Goal: Task Accomplishment & Management: Use online tool/utility

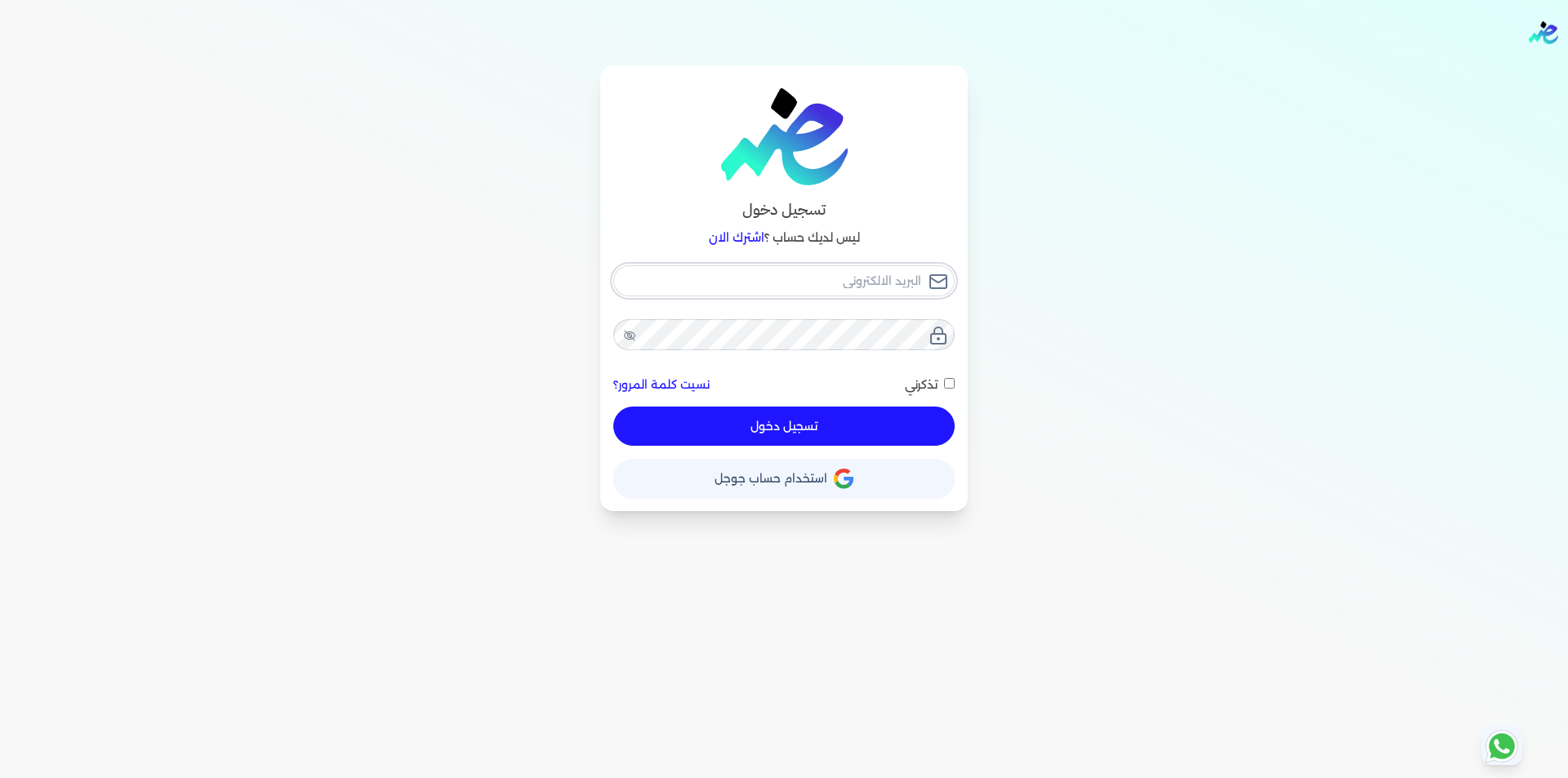
type input "[EMAIL_ADDRESS][DOMAIN_NAME]"
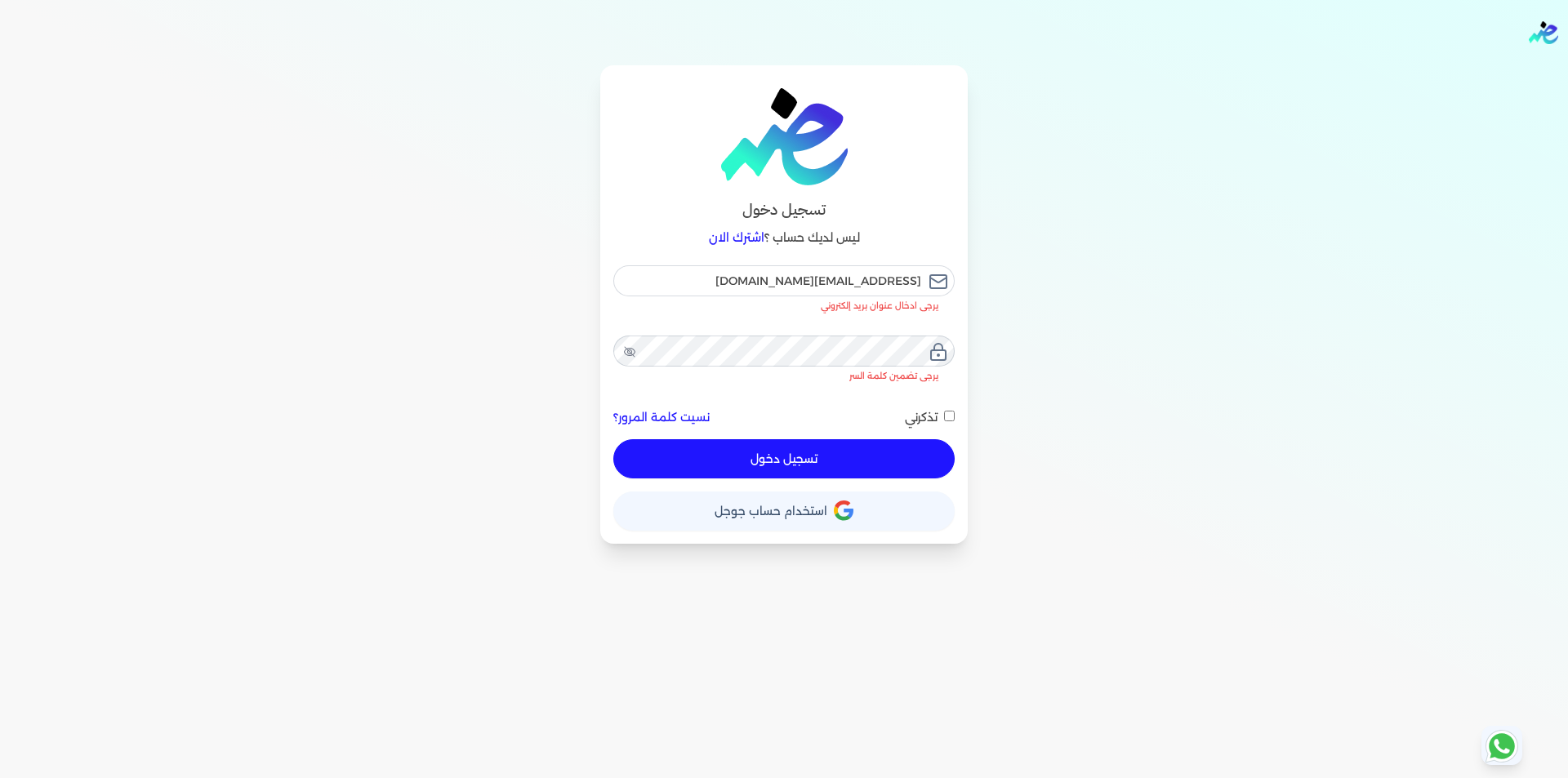
click at [862, 439] on button "تسجيل دخول" at bounding box center [784, 459] width 341 height 39
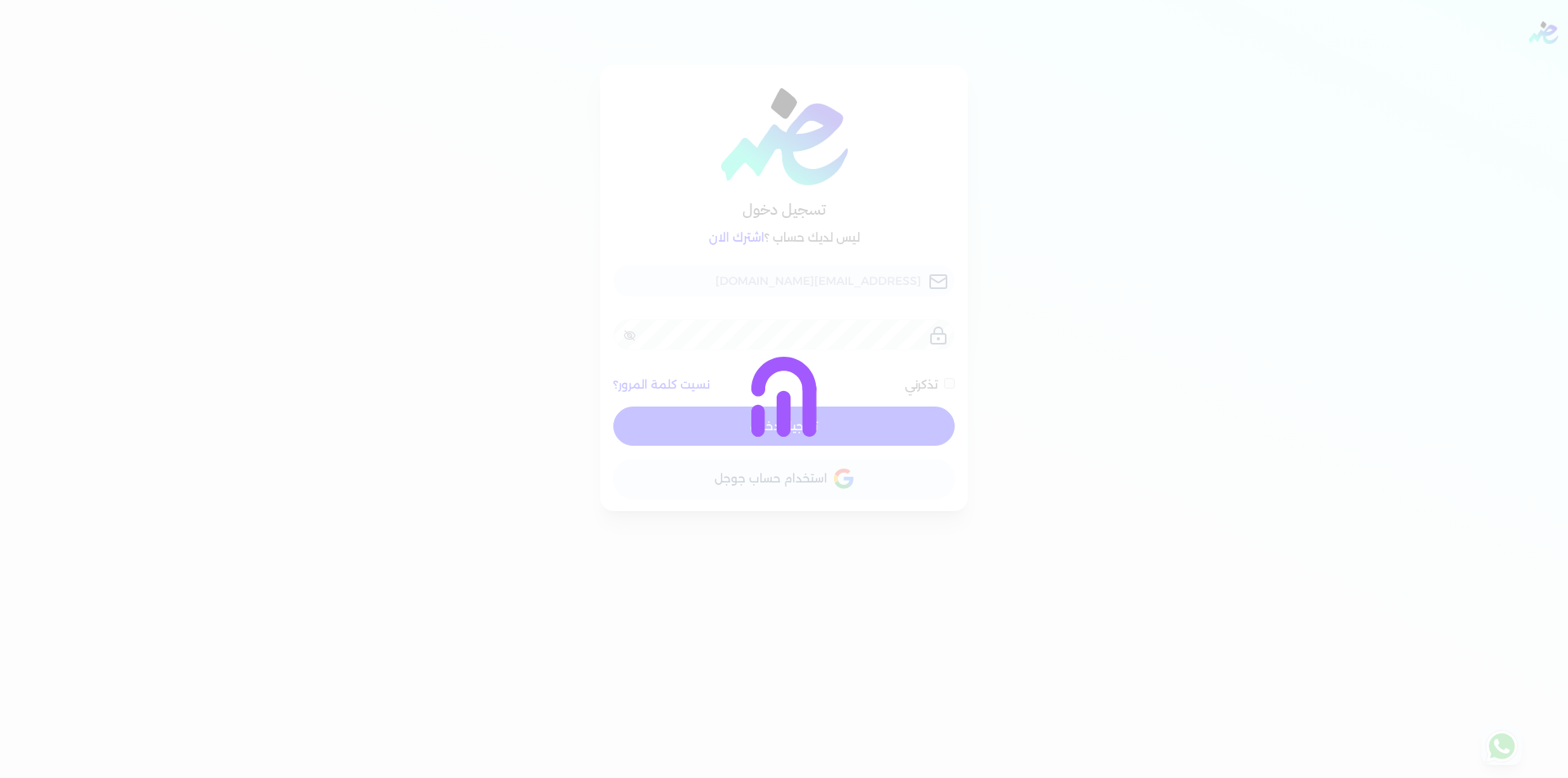
checkbox input "false"
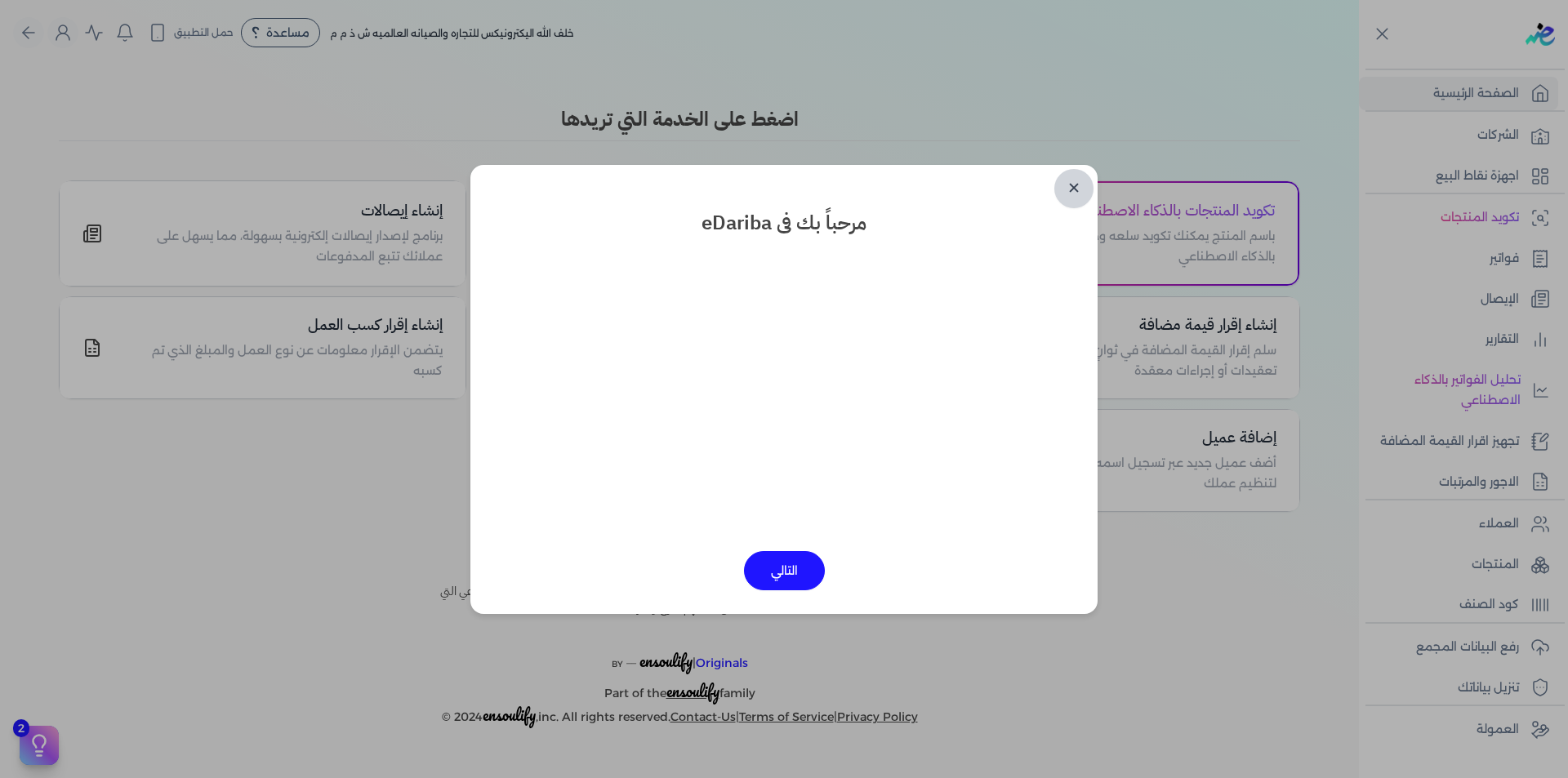
click at [1073, 192] on link "✕" at bounding box center [1073, 188] width 39 height 39
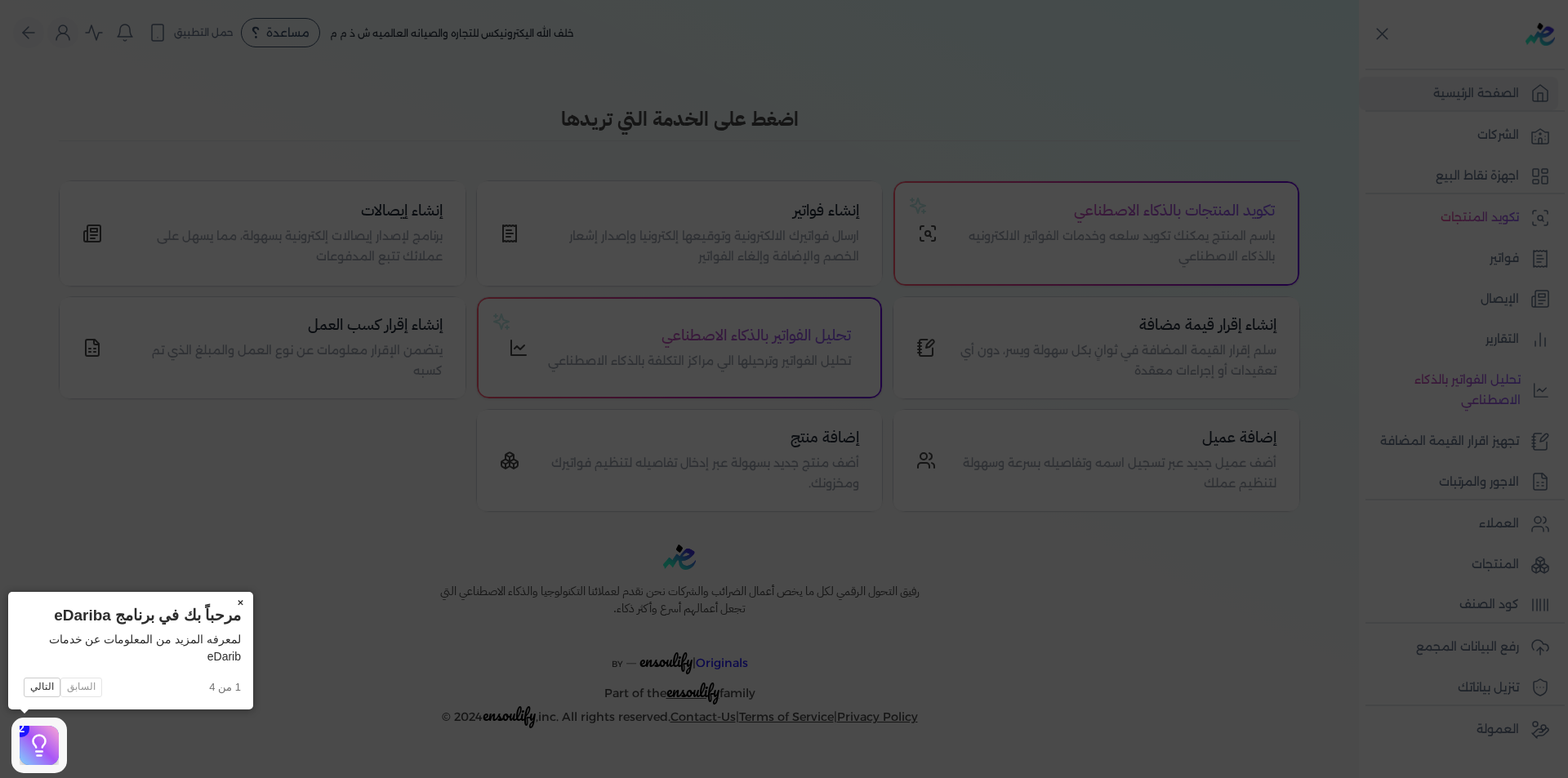
click at [246, 598] on button "×" at bounding box center [240, 603] width 26 height 23
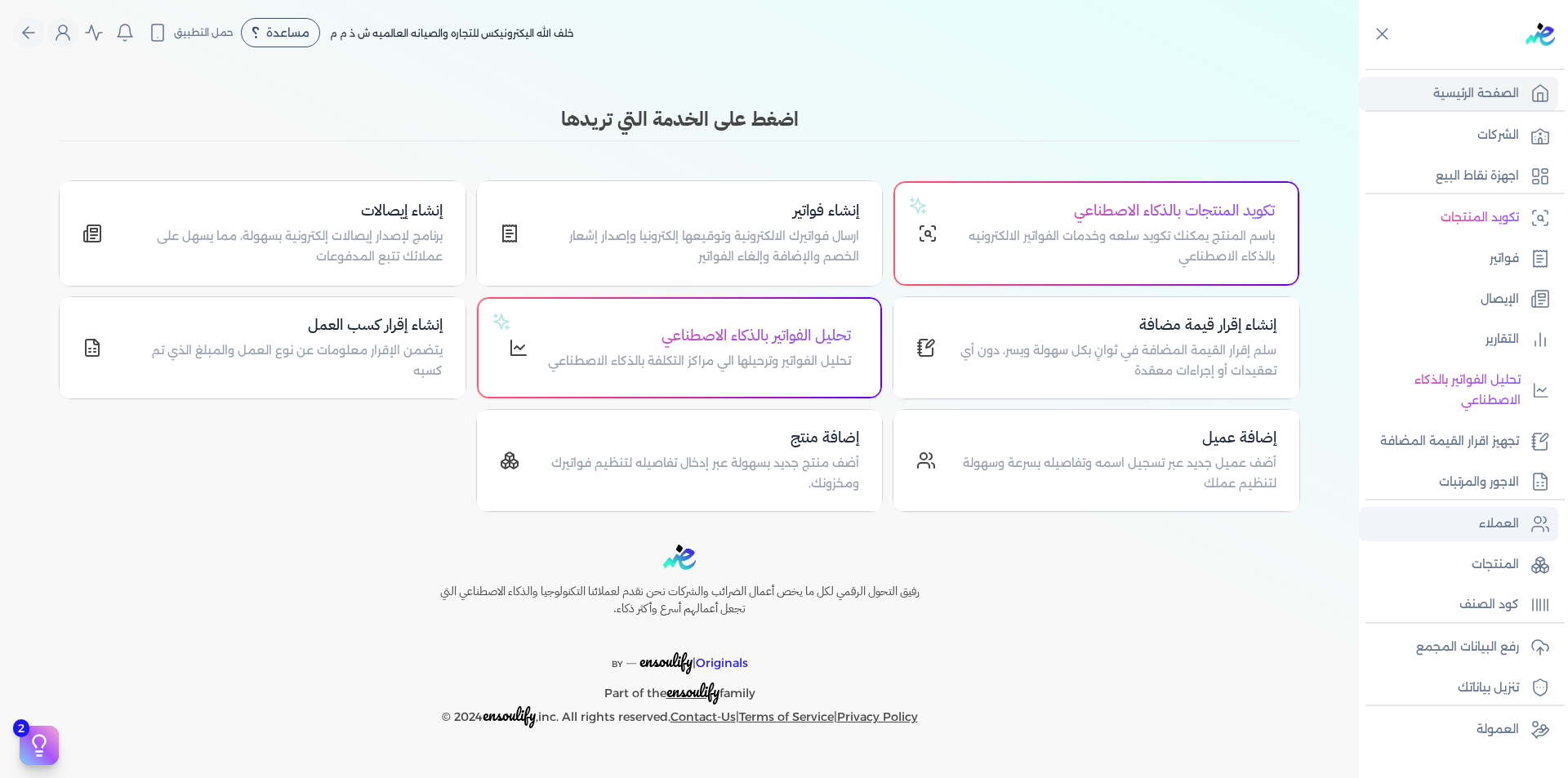
click at [1523, 519] on link "العملاء" at bounding box center [1458, 524] width 199 height 34
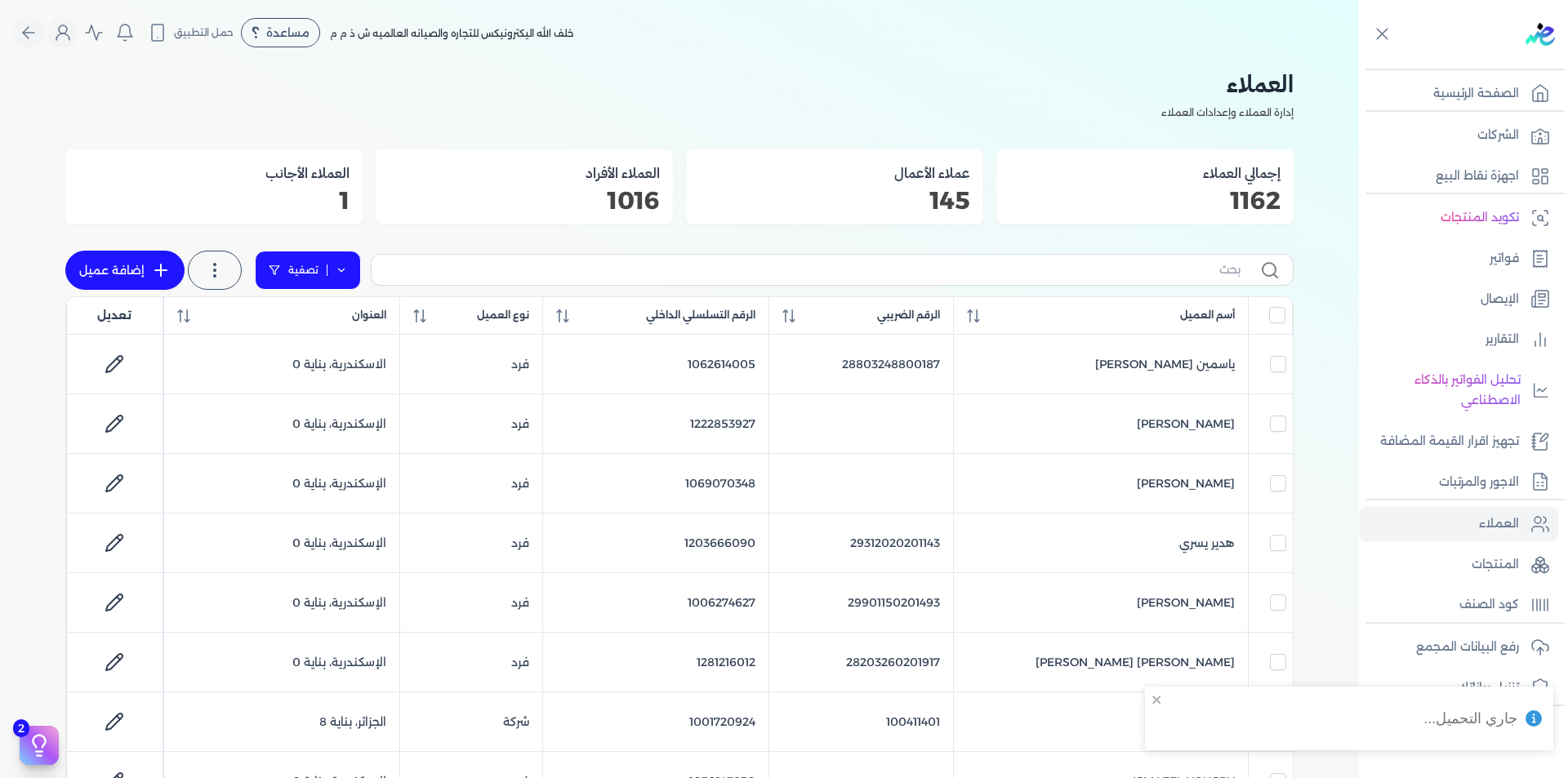
click at [354, 261] on link "تصفية" at bounding box center [308, 270] width 106 height 39
click at [343, 315] on button "اضافة تصفية" at bounding box center [320, 322] width 99 height 20
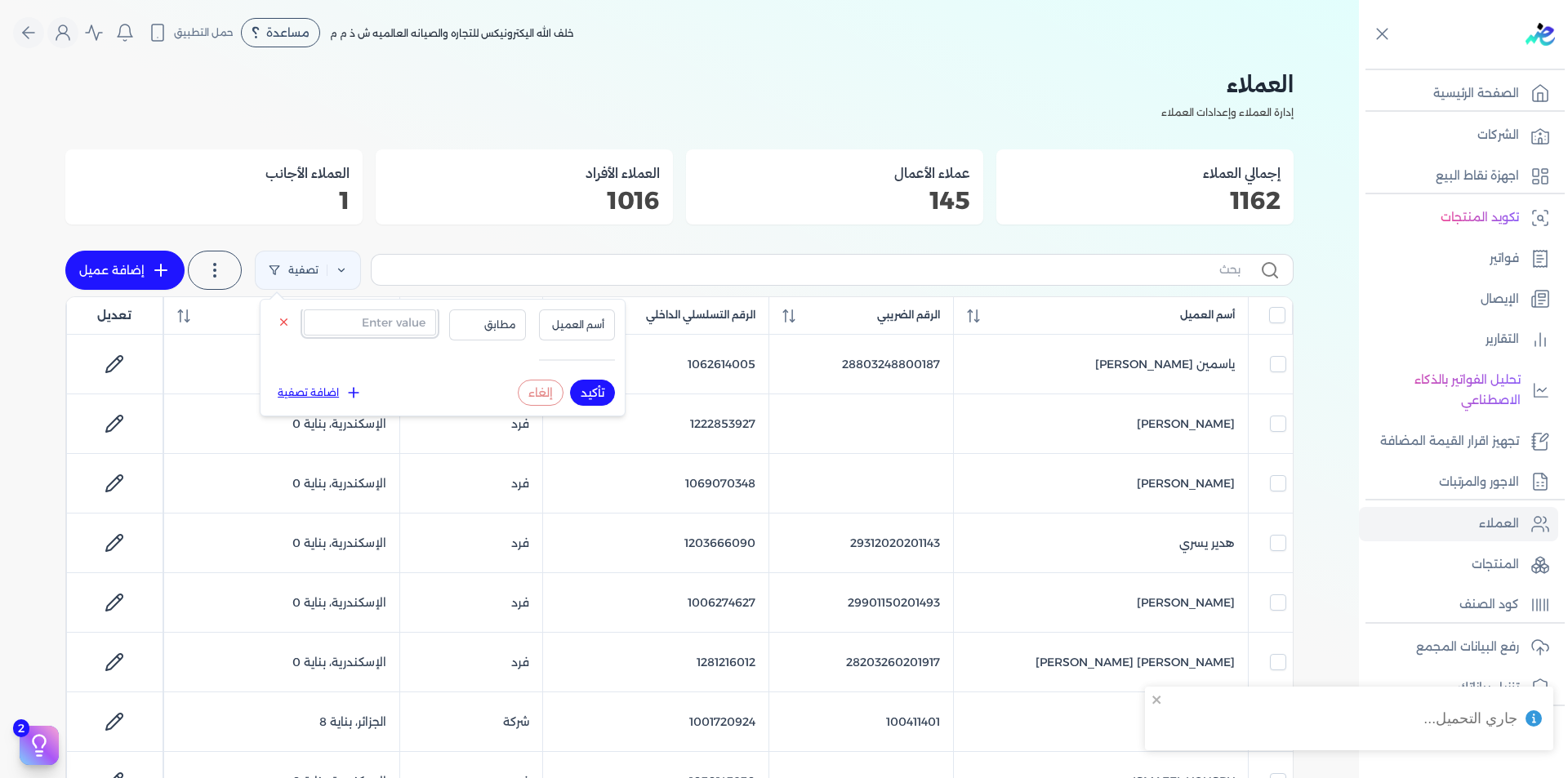
click at [386, 326] on input "text" at bounding box center [370, 323] width 132 height 26
paste input "1110077025"
type input "1110077025"
click at [579, 325] on span "أسم العميل" at bounding box center [577, 325] width 56 height 15
click at [588, 386] on li "الرقم التسلسلي الداخلي" at bounding box center [543, 390] width 124 height 15
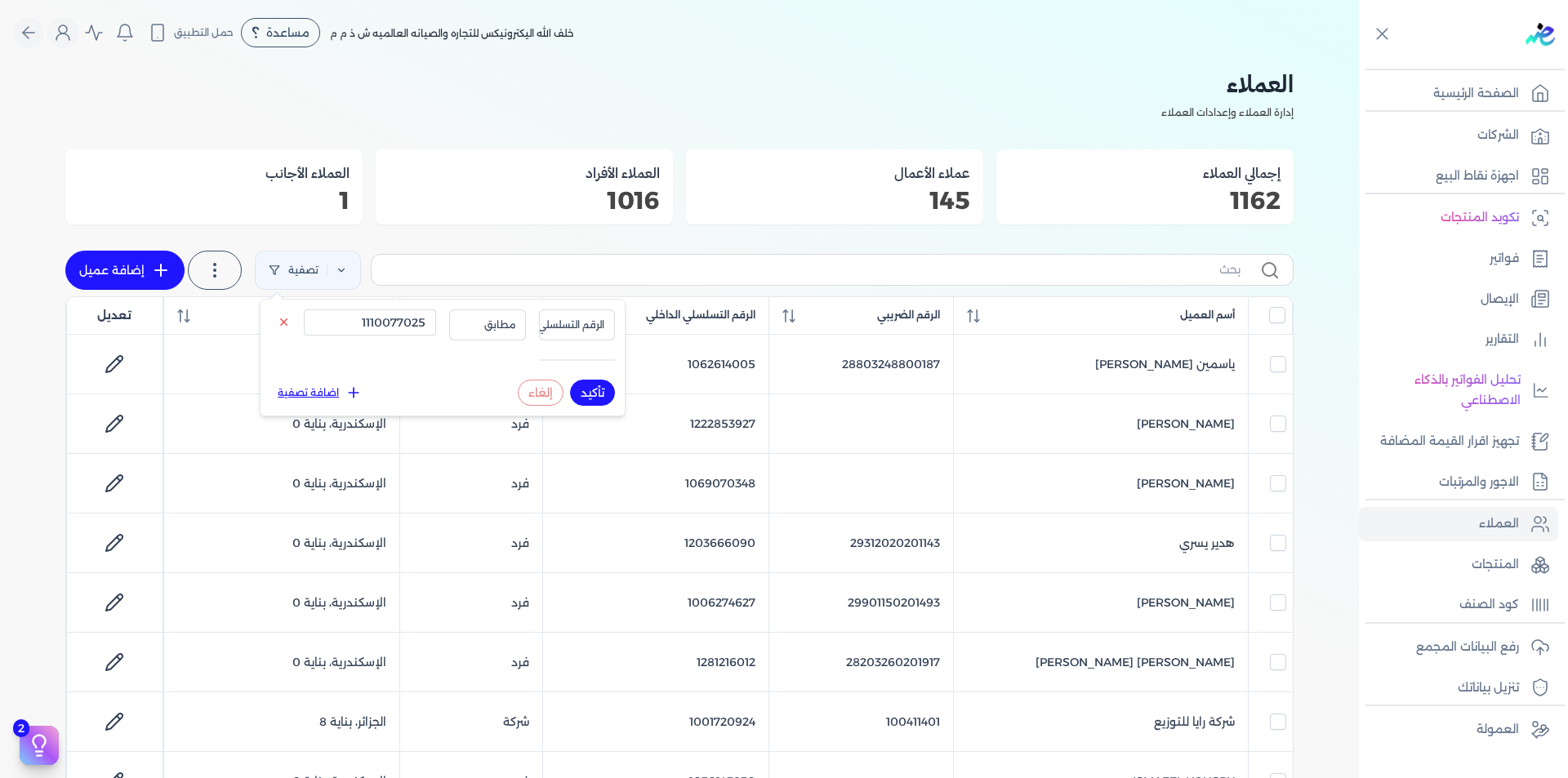
click at [591, 397] on button "تأكيد" at bounding box center [593, 392] width 45 height 26
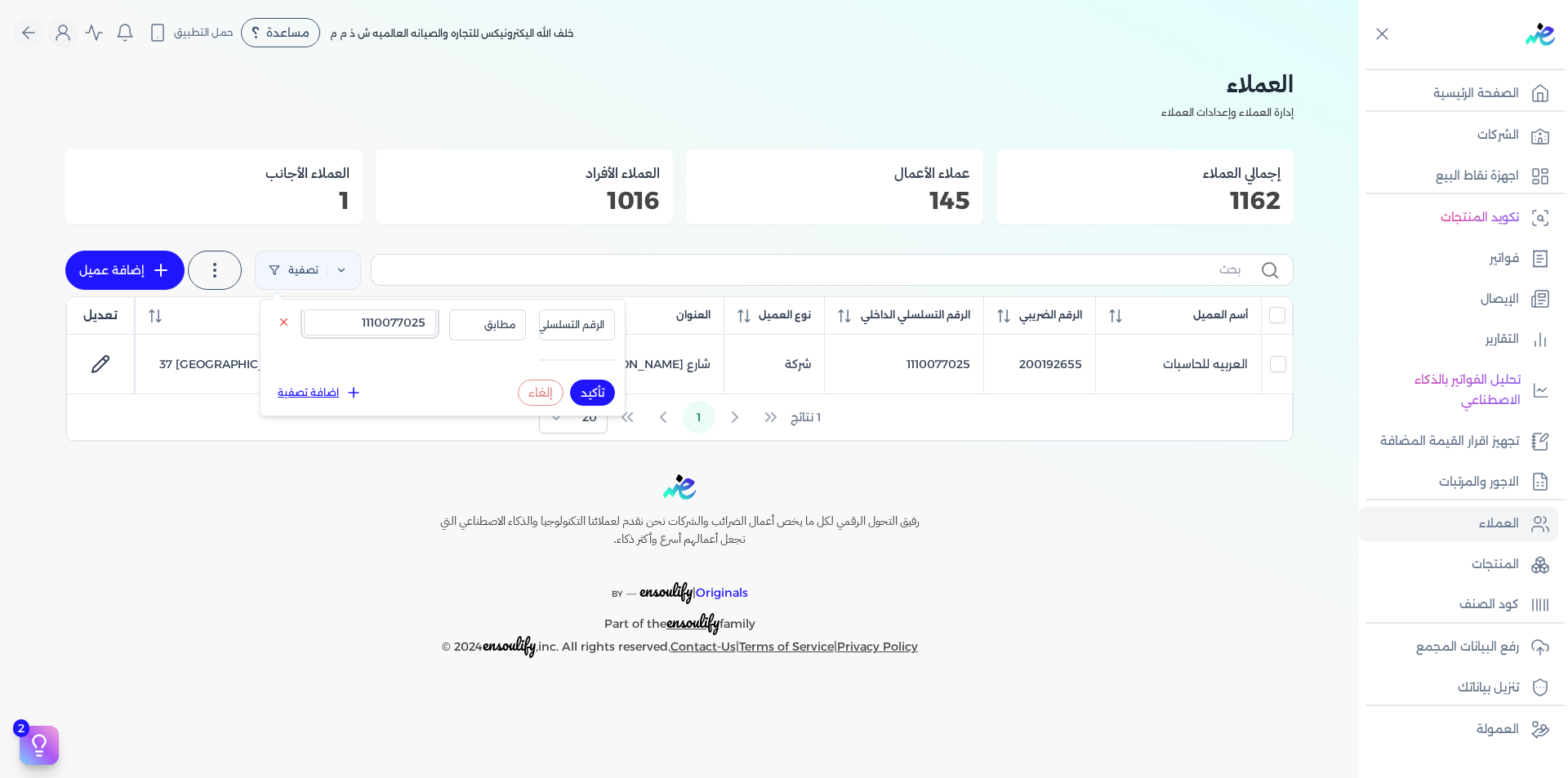
click at [368, 334] on input "1110077025" at bounding box center [370, 323] width 132 height 26
paste input "223321812"
type input "1223321812"
click at [595, 398] on button "تأكيد" at bounding box center [593, 392] width 45 height 26
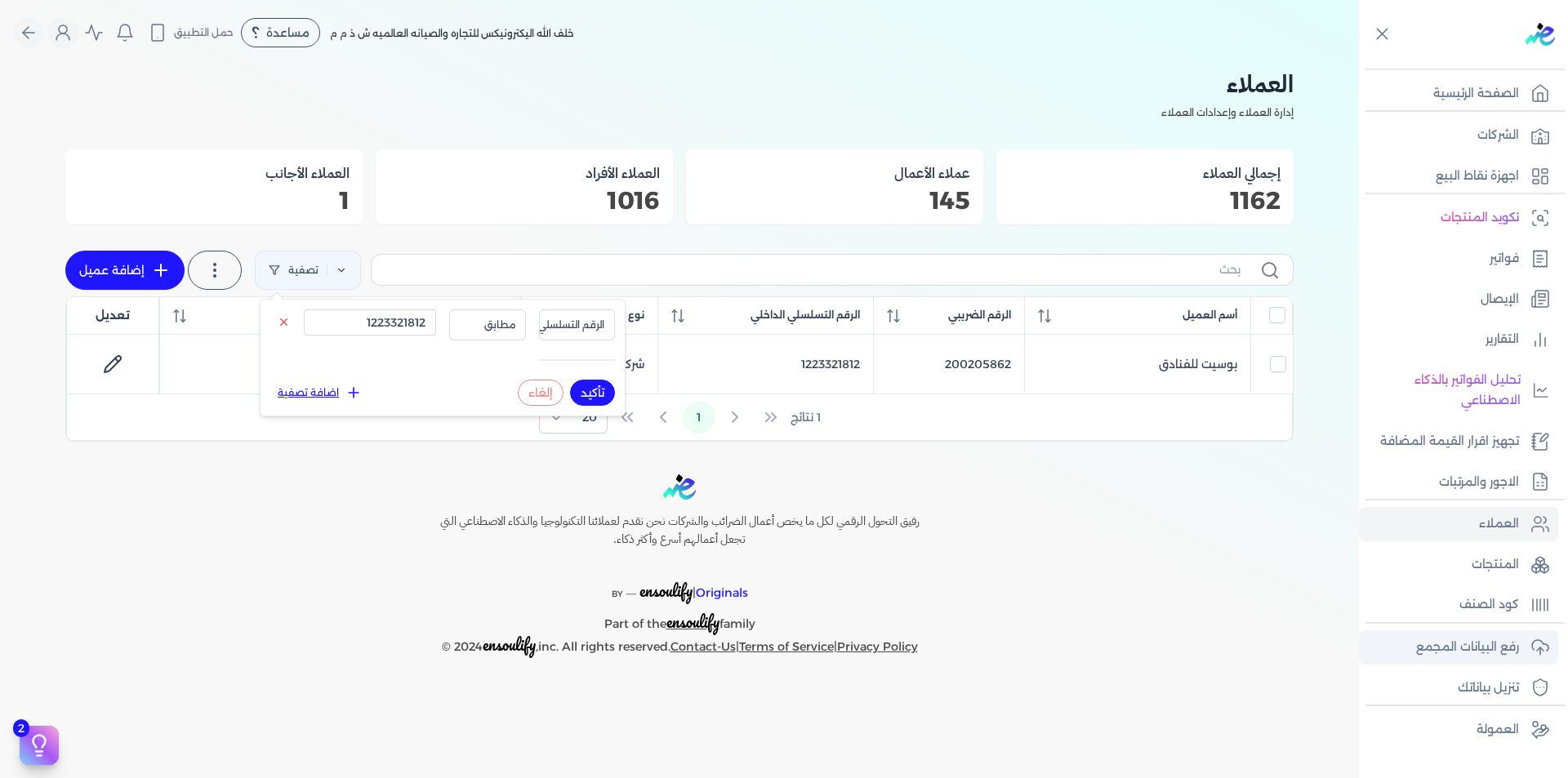
click at [1489, 637] on p "رفع البيانات المجمع" at bounding box center [1468, 647] width 103 height 21
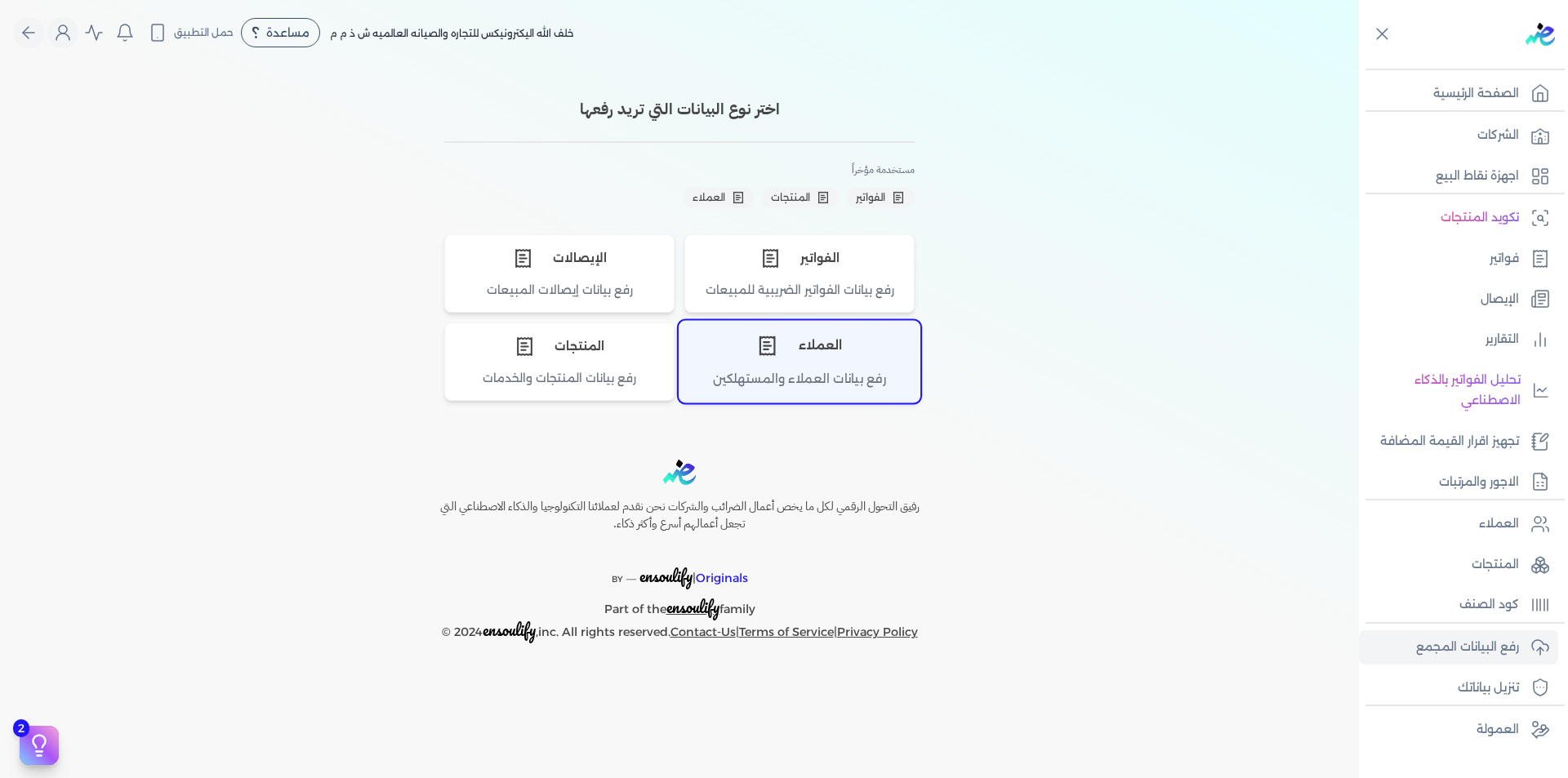
click at [791, 383] on div "رفع بيانات العملاء والمستهلكين" at bounding box center [800, 386] width 240 height 32
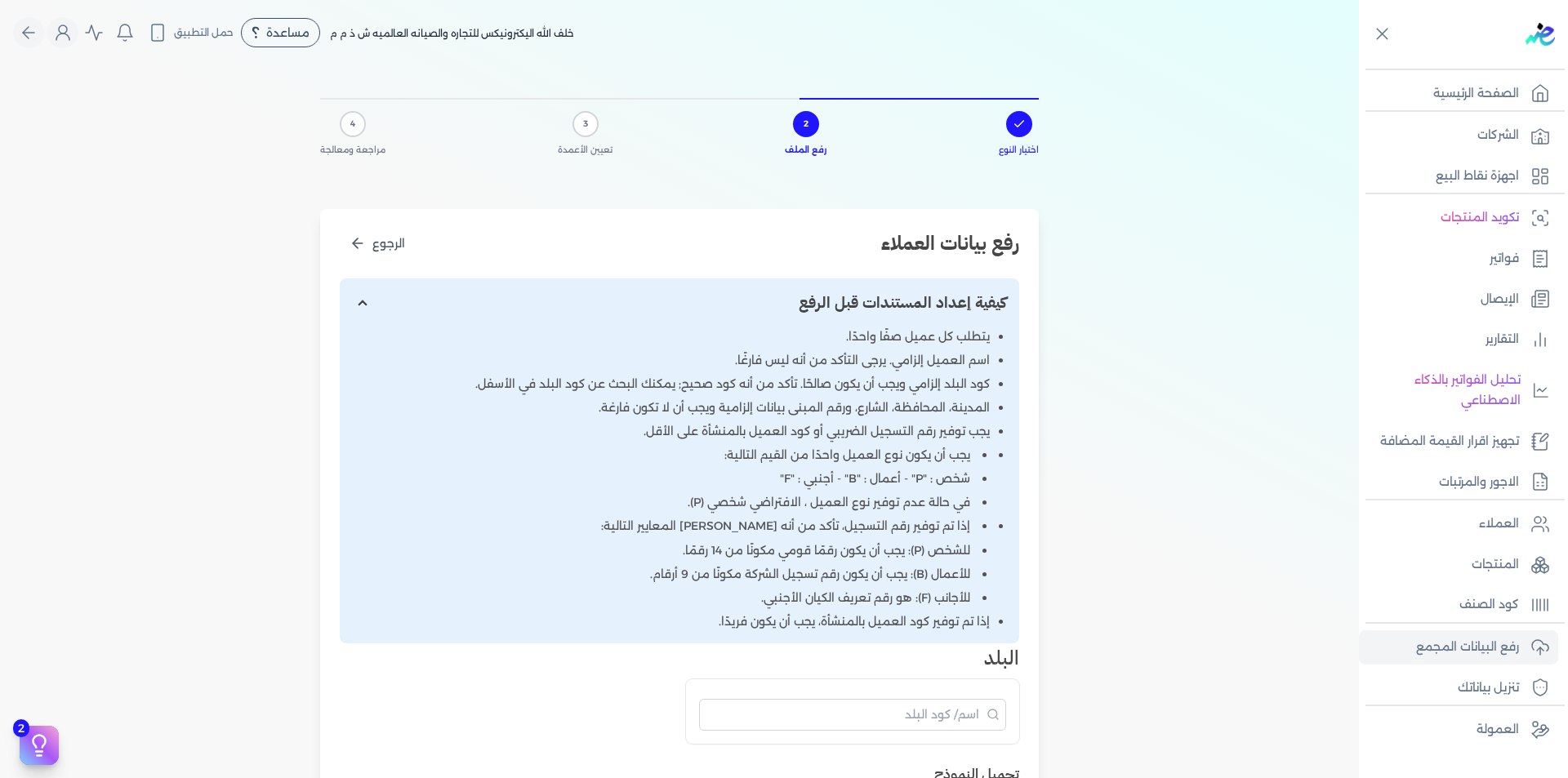
scroll to position [490, 0]
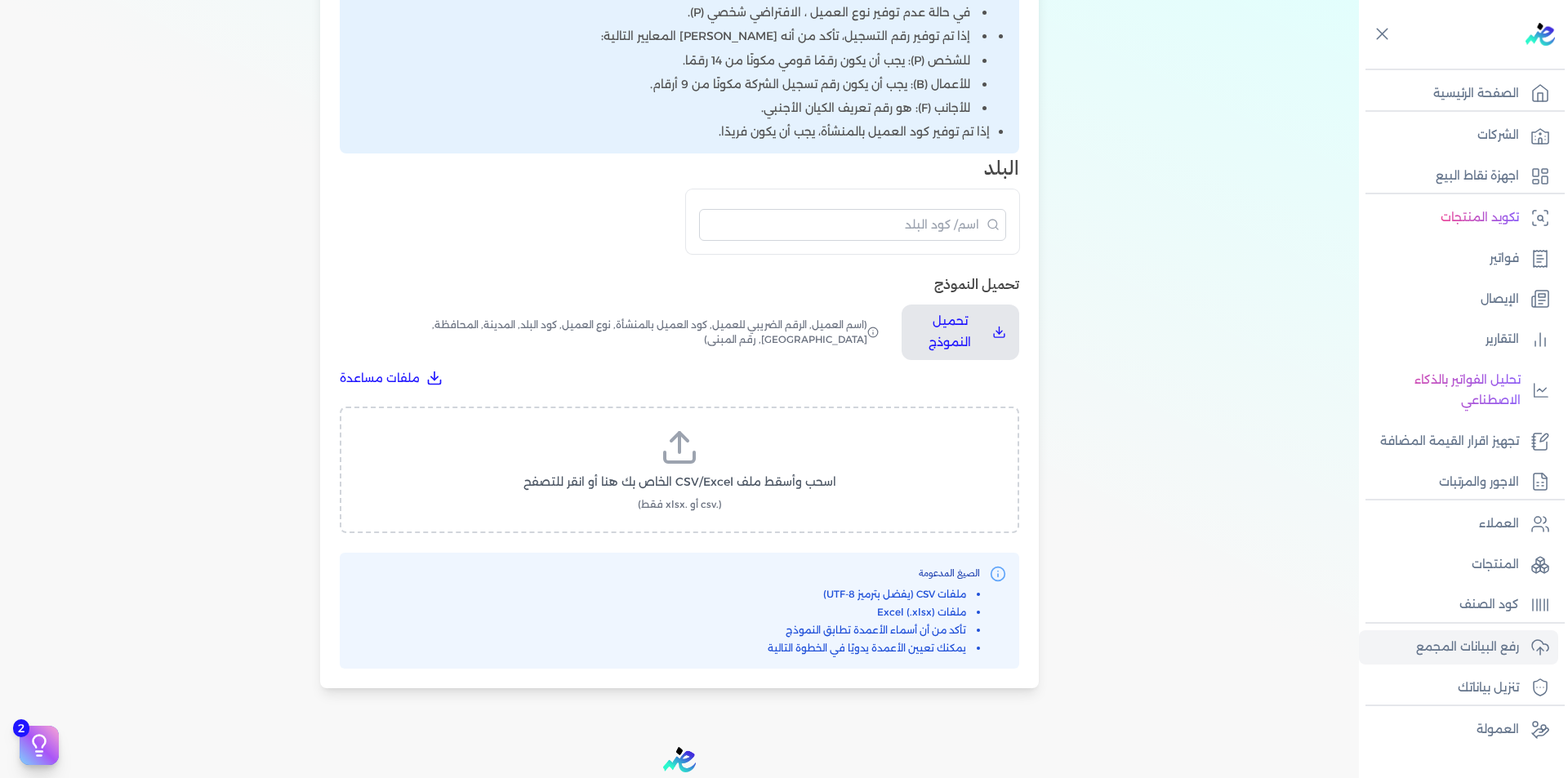
click at [699, 442] on icon at bounding box center [679, 447] width 39 height 39
click at [0, 0] on input "اسحب وأسقط ملف CSV/Excel الخاص بك هنا أو انقر للتصفح (.csv أو .xlsx فقط)" at bounding box center [0, 0] width 0 height 0
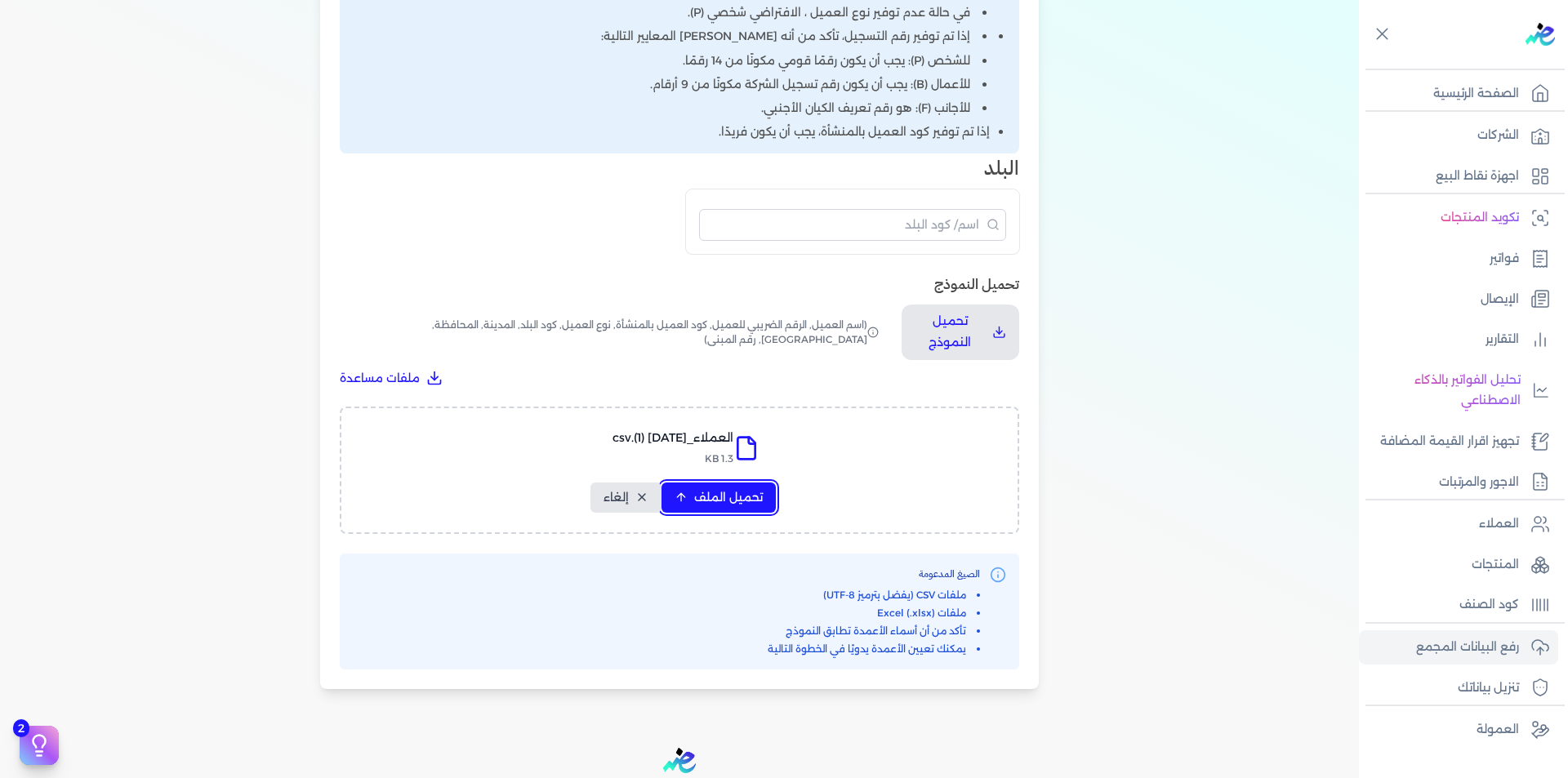
click at [757, 487] on button "تحميل الملف" at bounding box center [718, 498] width 114 height 30
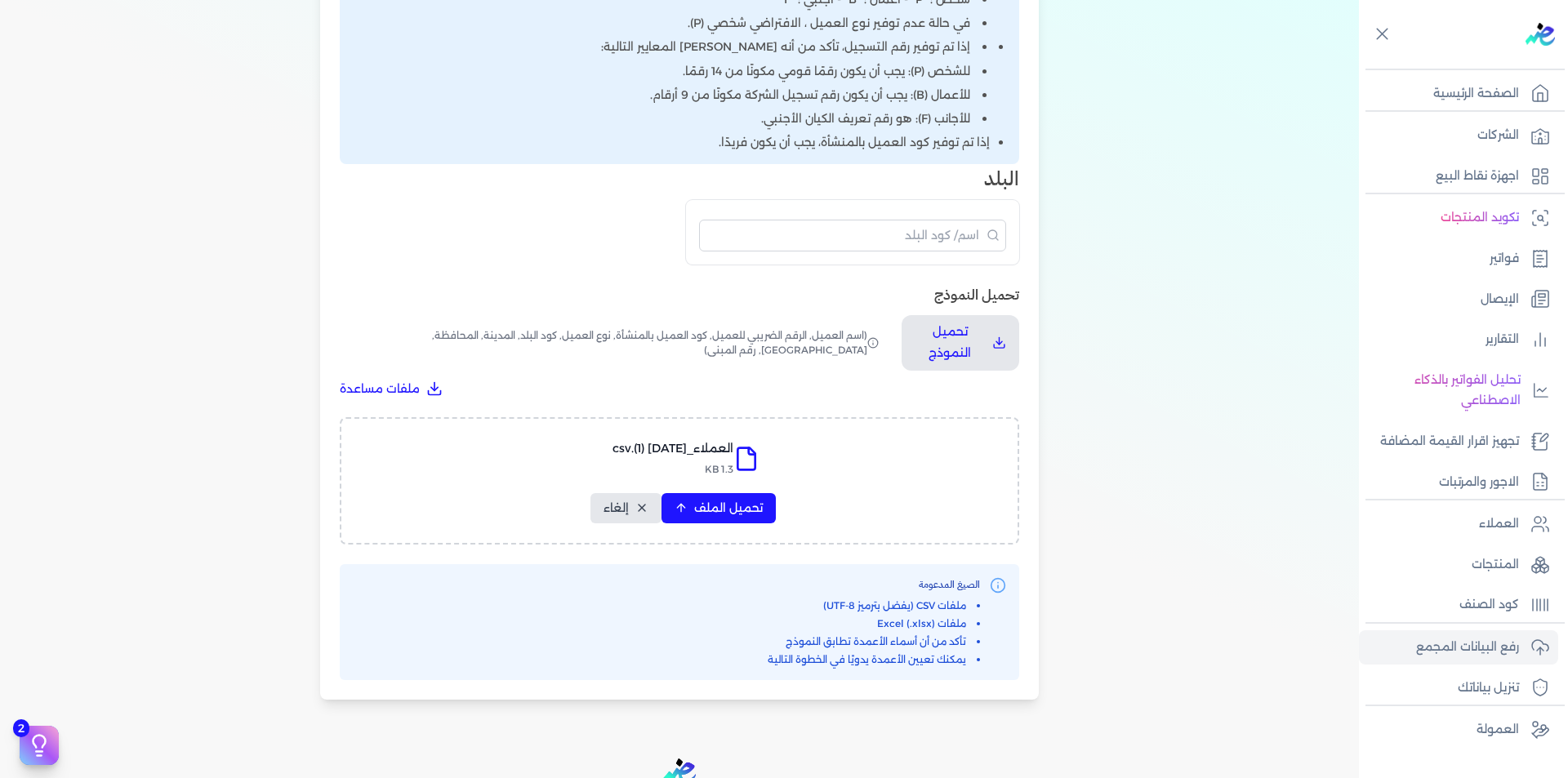
select select "أسم العميل"
select select "الرقم الضريبي"
select select "الرقم التسلسلي الداخلي"
select select "نوع العميل"
select select "كود البلد"
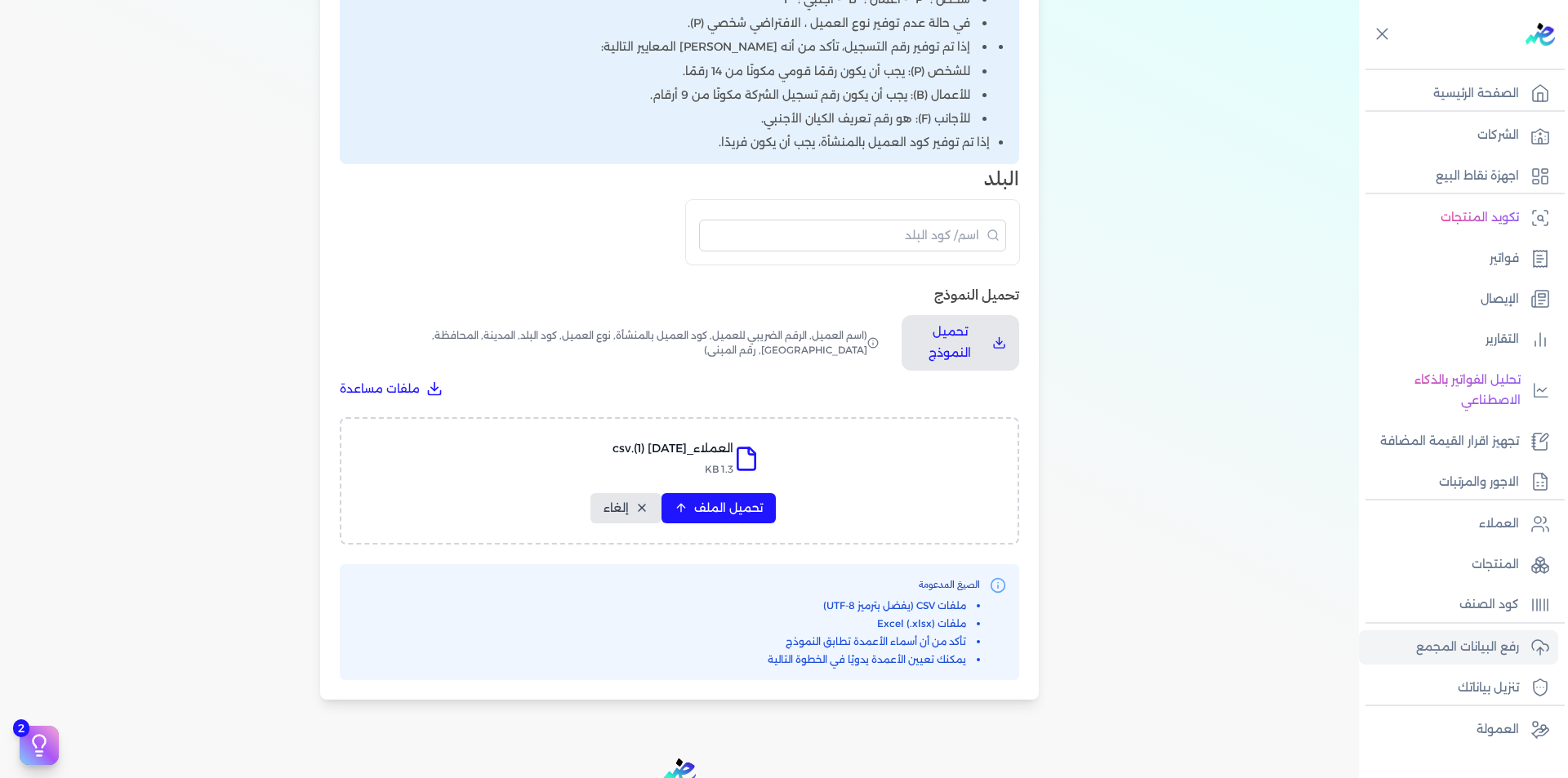
select select "city"
select select "المحافظة"
select select "الشارع"
select select "رقم المبنى"
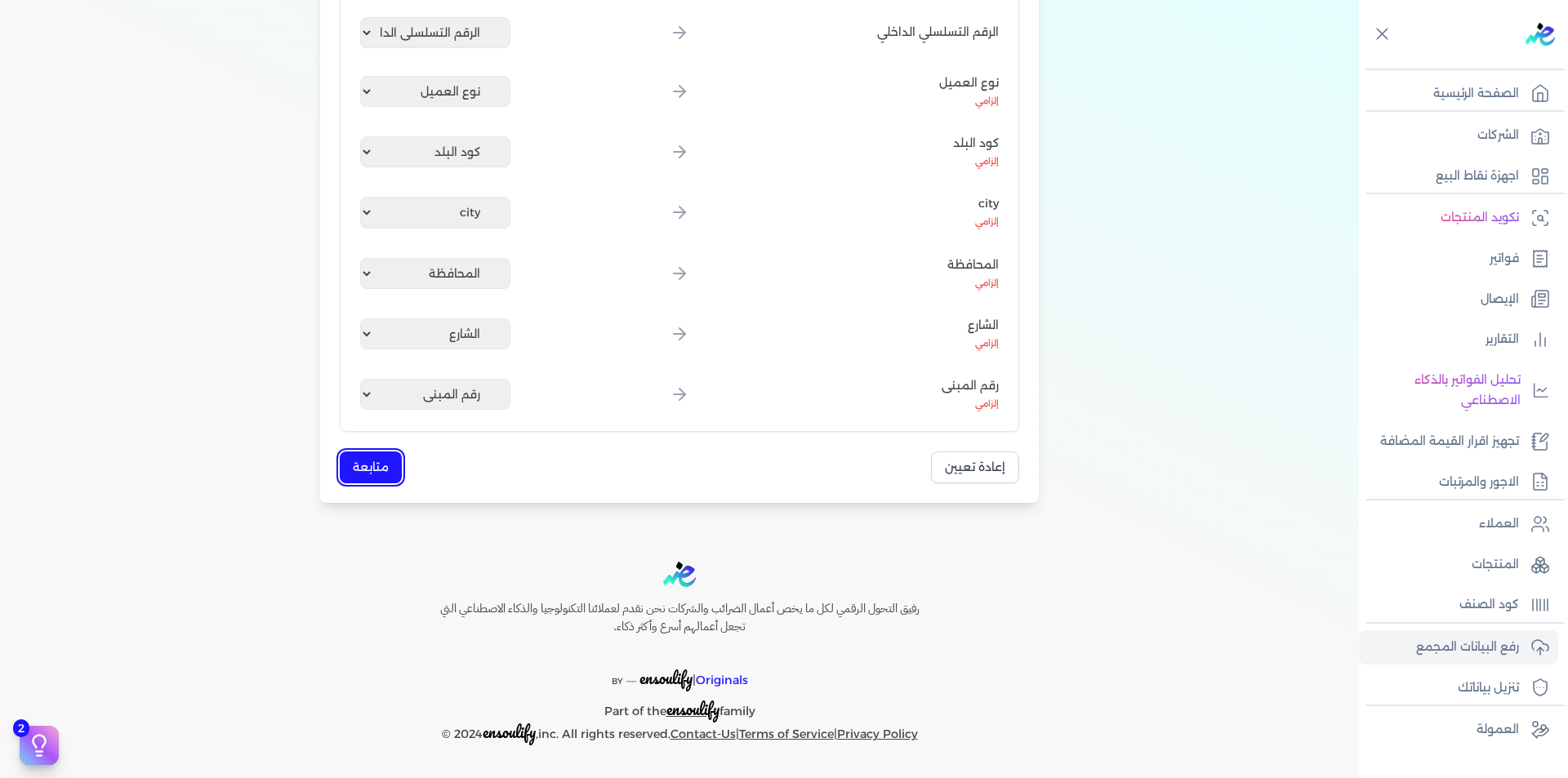
click at [381, 464] on button "متابعة" at bounding box center [370, 467] width 62 height 32
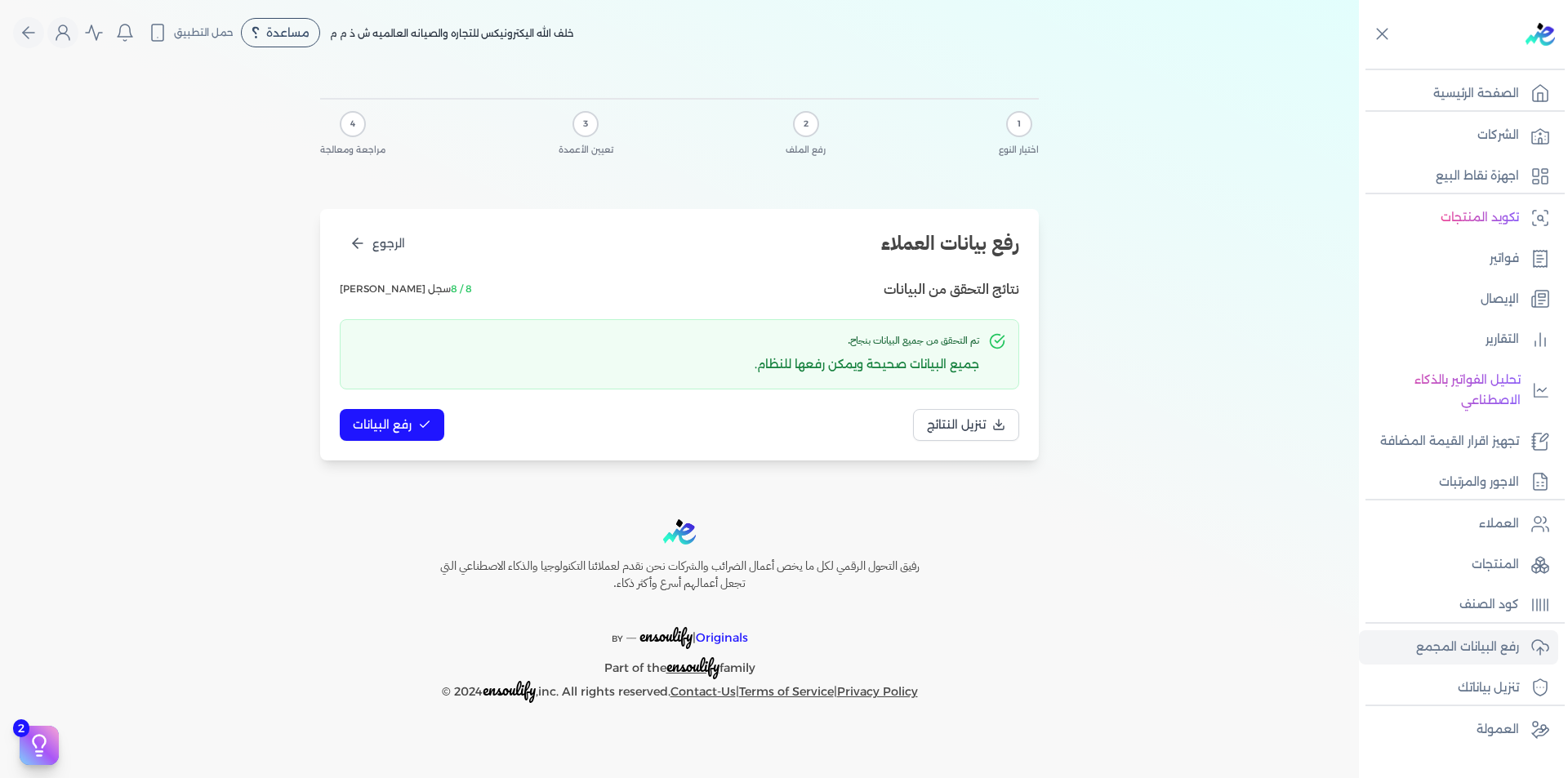
scroll to position [0, 0]
click at [404, 431] on span "رفع البيانات" at bounding box center [382, 426] width 59 height 17
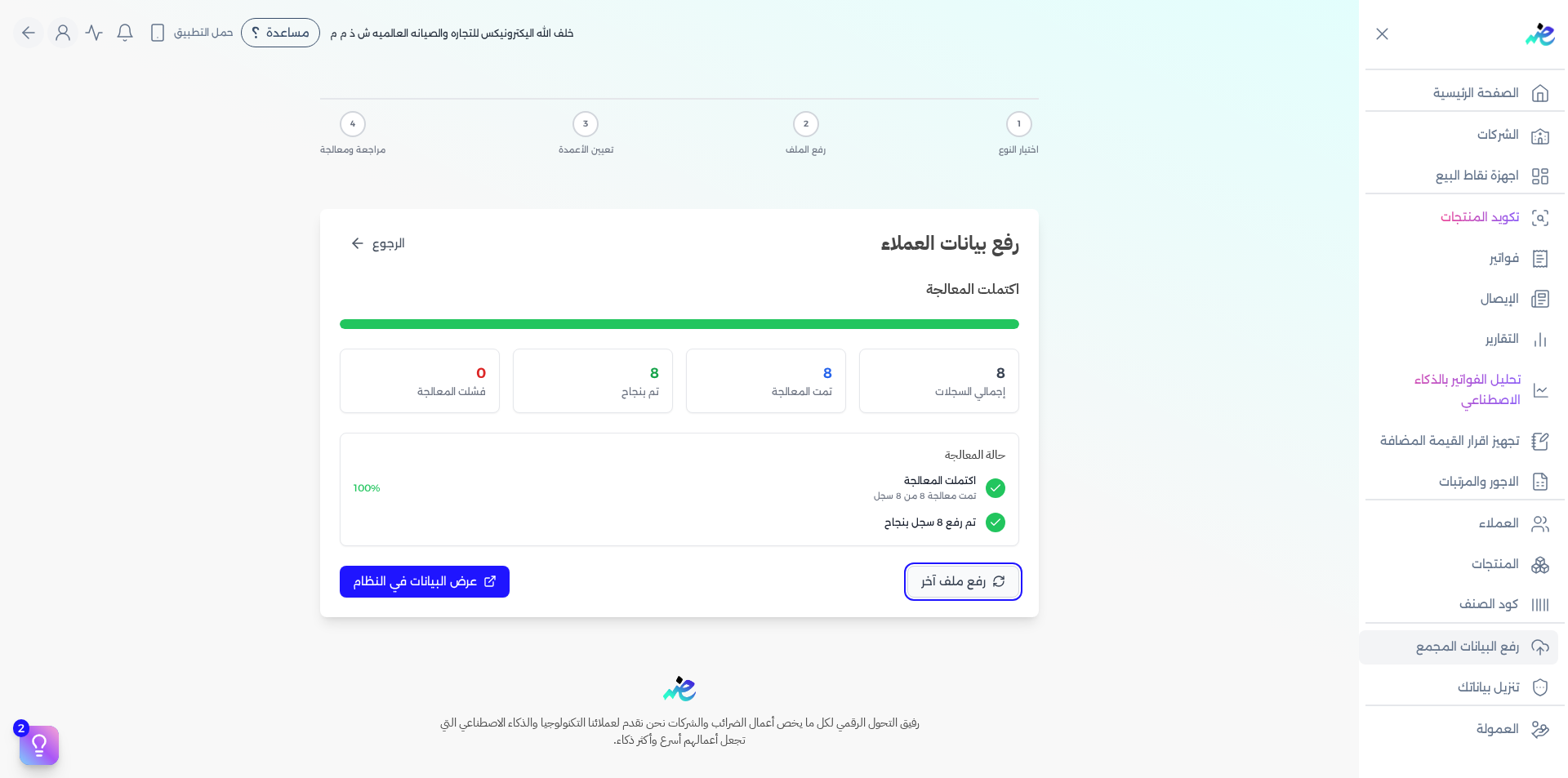
click at [942, 585] on span "رفع ملف آخر" at bounding box center [953, 582] width 64 height 17
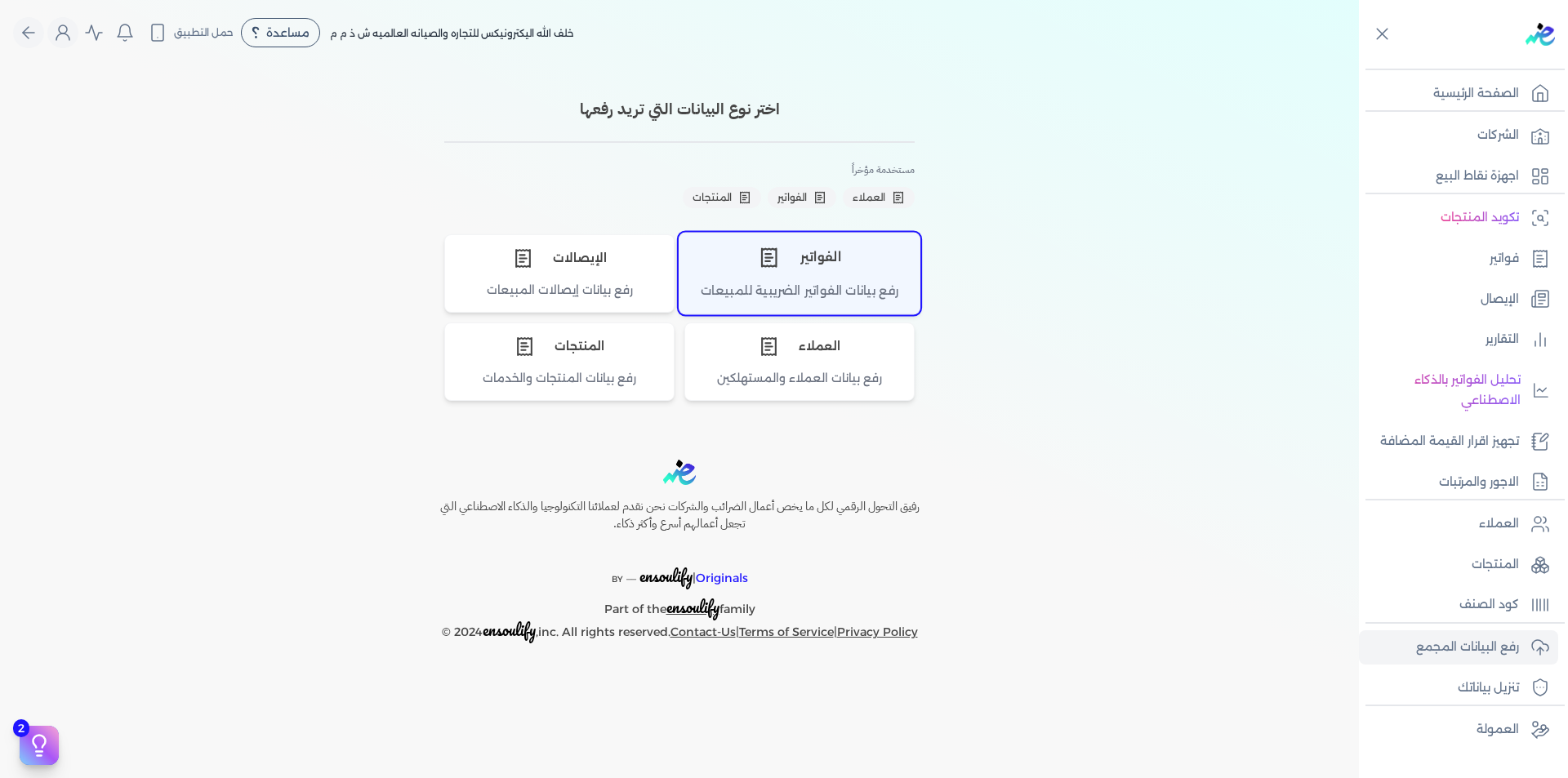
click at [831, 280] on div "الفواتير" at bounding box center [800, 257] width 240 height 49
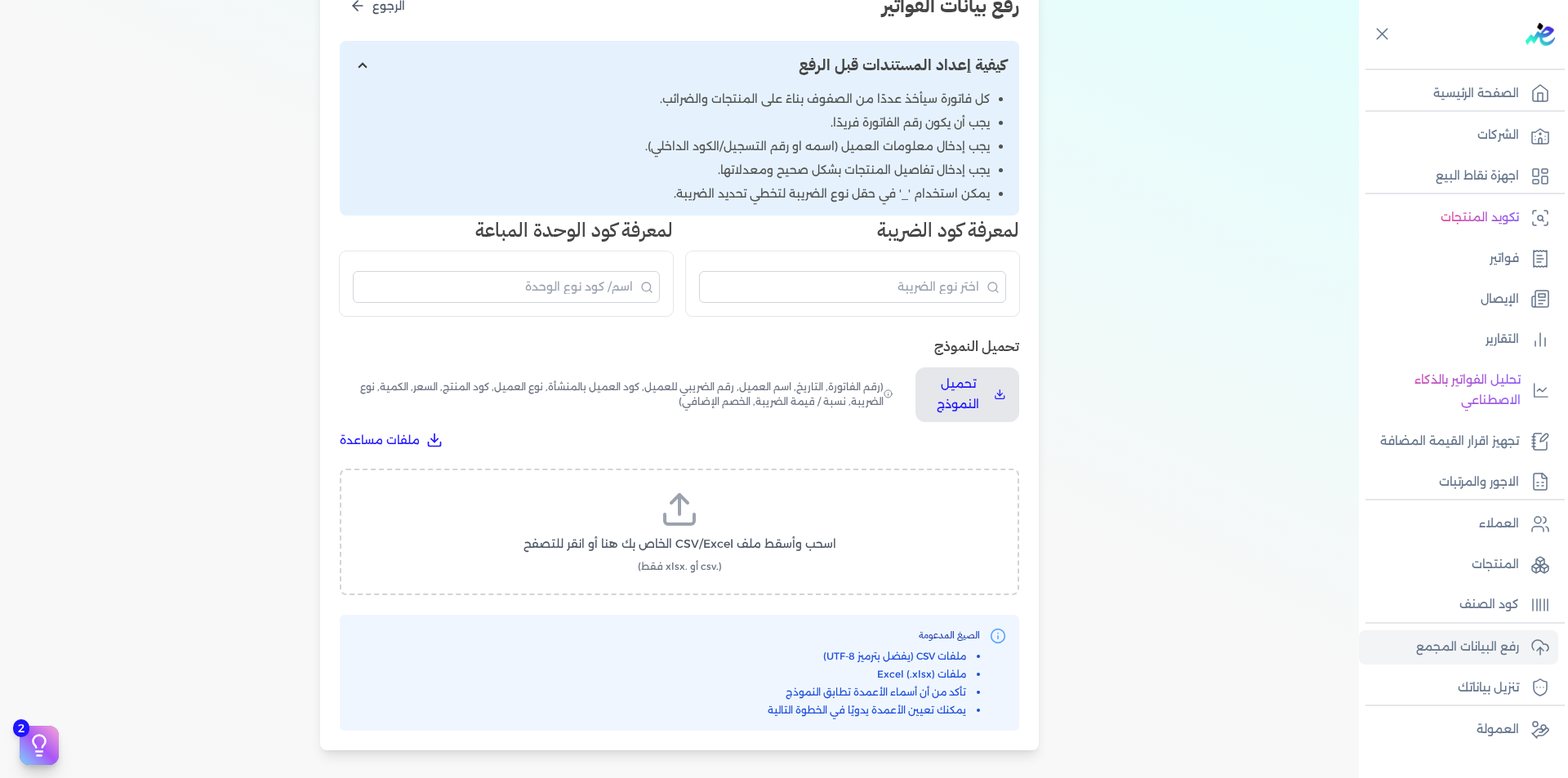
scroll to position [245, 0]
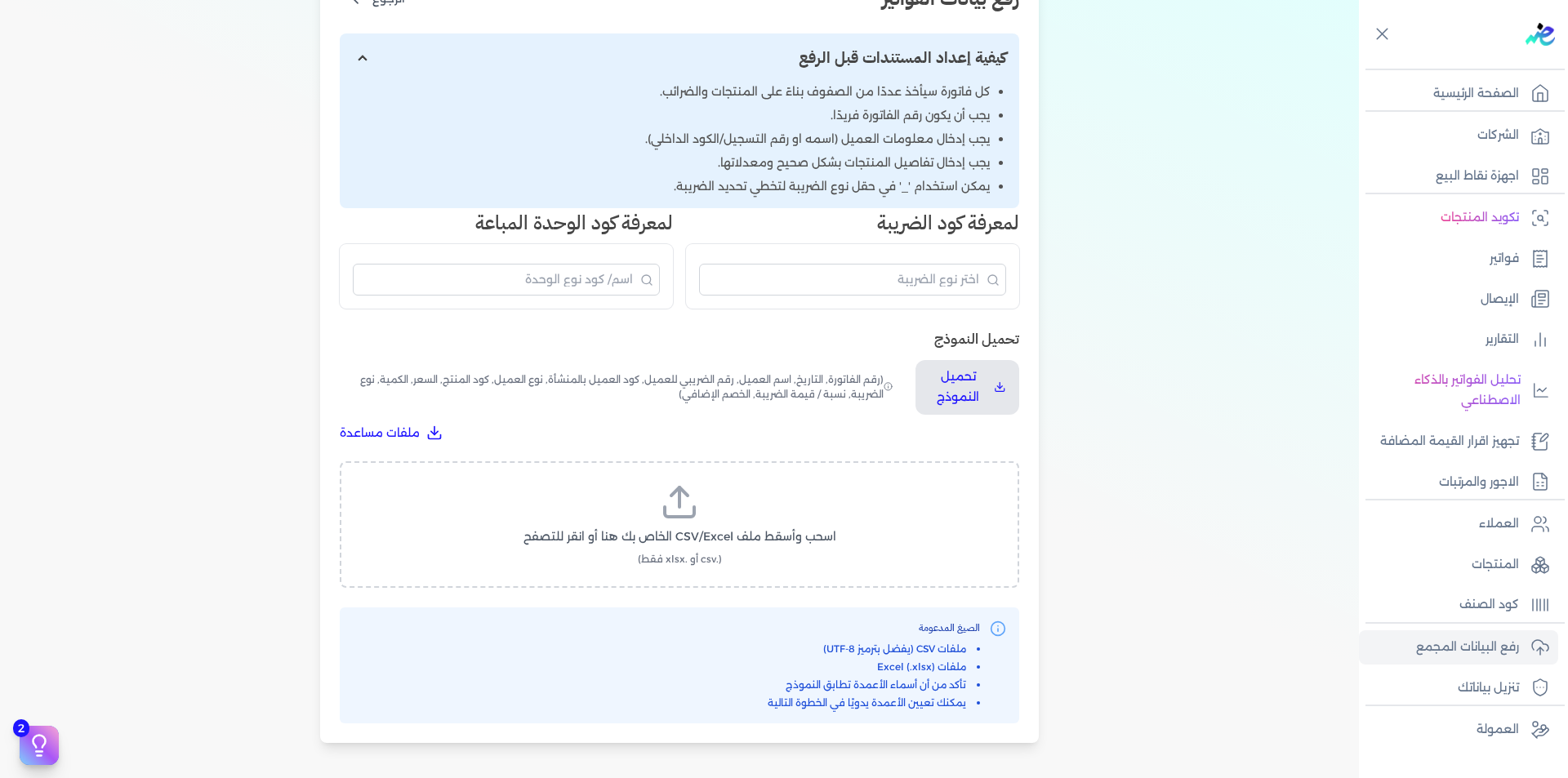
click at [756, 522] on label "اسحب وأسقط ملف CSV/Excel الخاص بك هنا أو انقر للتصفح (.csv أو .xlsx فقط)" at bounding box center [680, 525] width 637 height 84
click at [0, 0] on input "اسحب وأسقط ملف CSV/Excel الخاص بك هنا أو انقر للتصفح (.csv أو .xlsx فقط)" at bounding box center [0, 0] width 0 height 0
click at [740, 546] on span "تحميل الملف" at bounding box center [729, 553] width 69 height 17
select select "رقم الفاتورة"
select select "التاريخ"
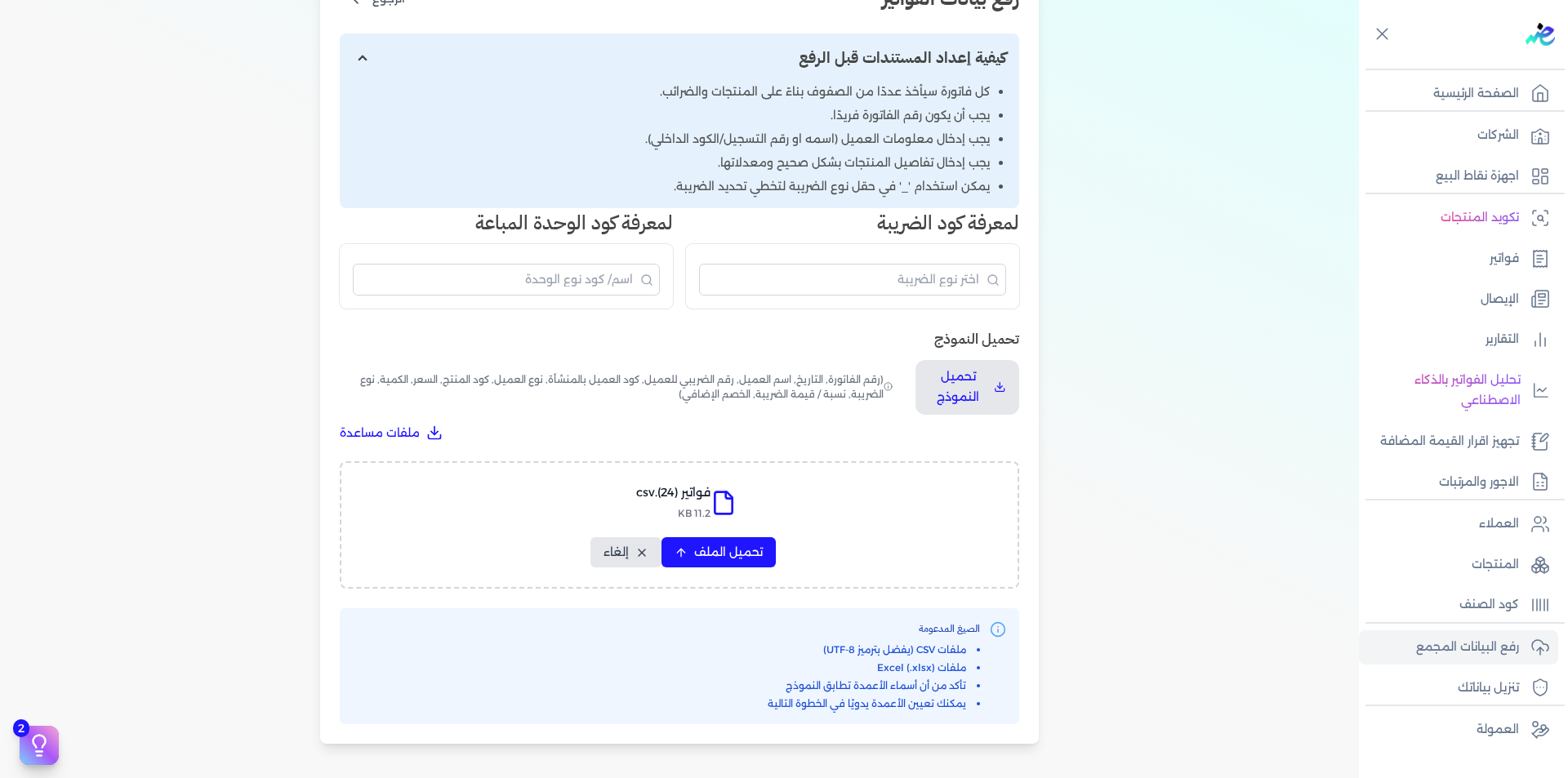
select select "أسم العميل"
select select "الرقم الضريبي"
select select "نوع العميل"
select select "الرقم التسلسلي الداخلي"
select select "وصف البند"
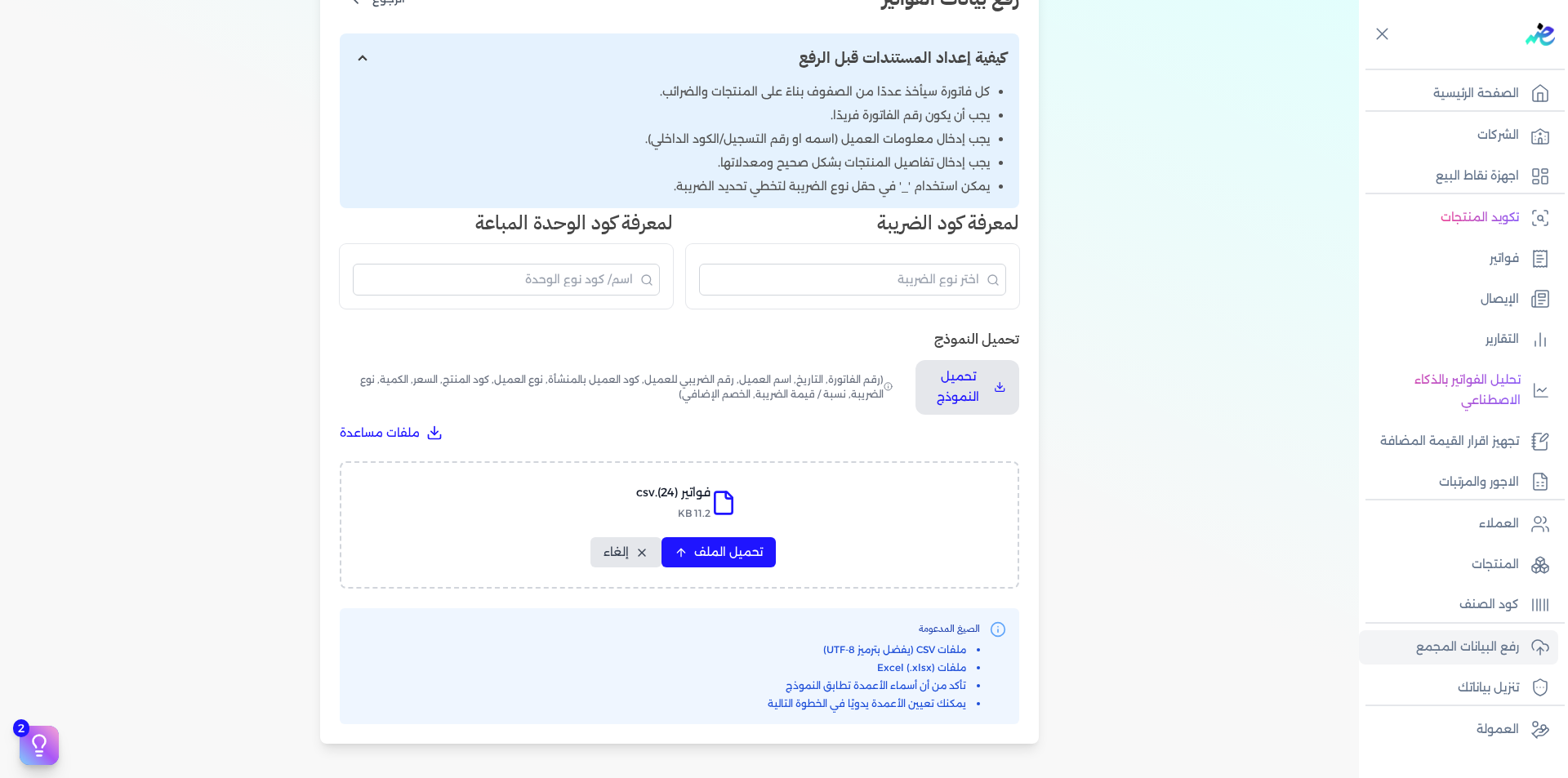
select select "سيريال المنتج"
select select "السعر"
select select "الكمية"
select select "نوع الضريبة"
select select "نسبة / قيمة الضريبة"
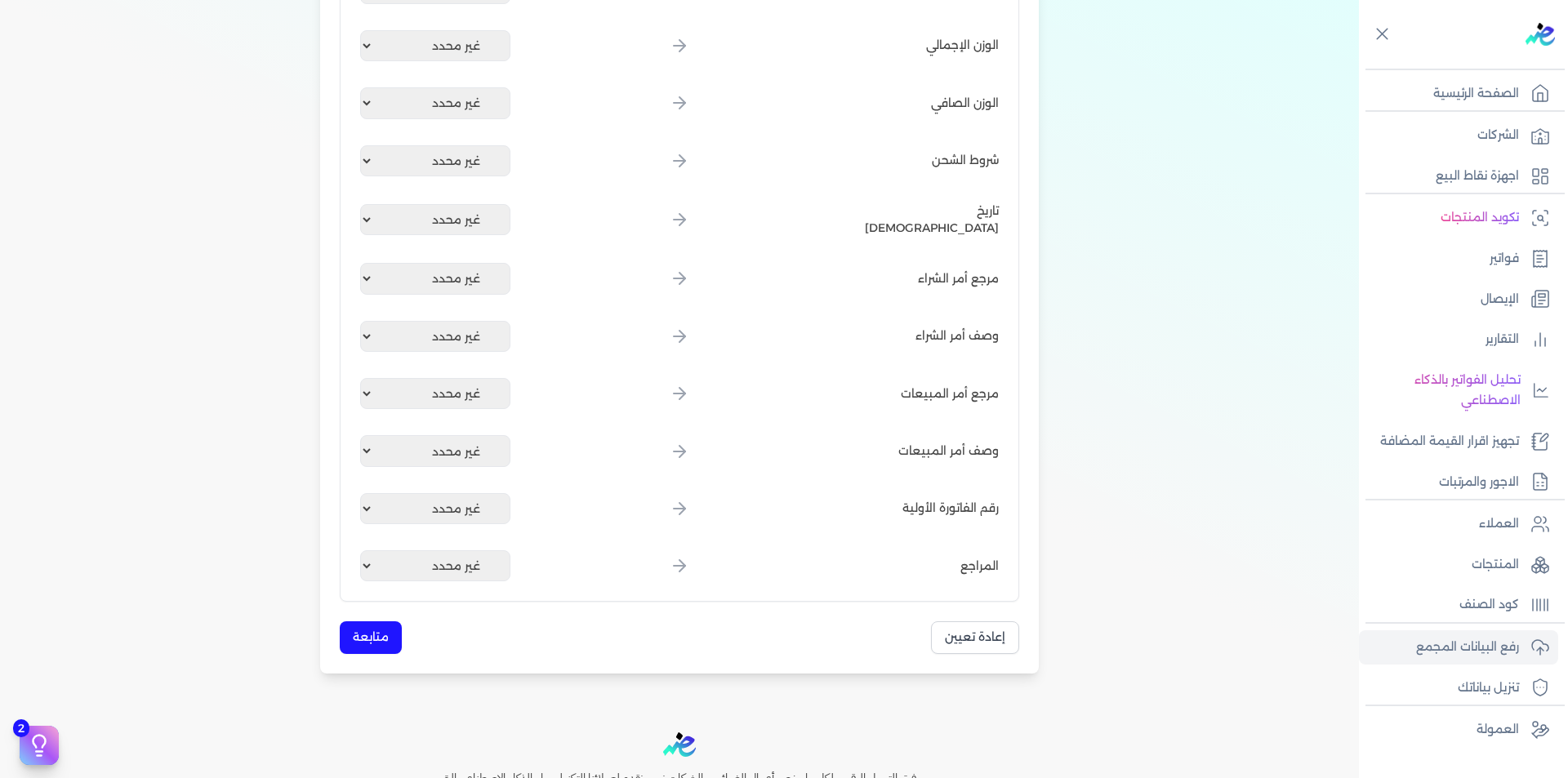
scroll to position [2190, 0]
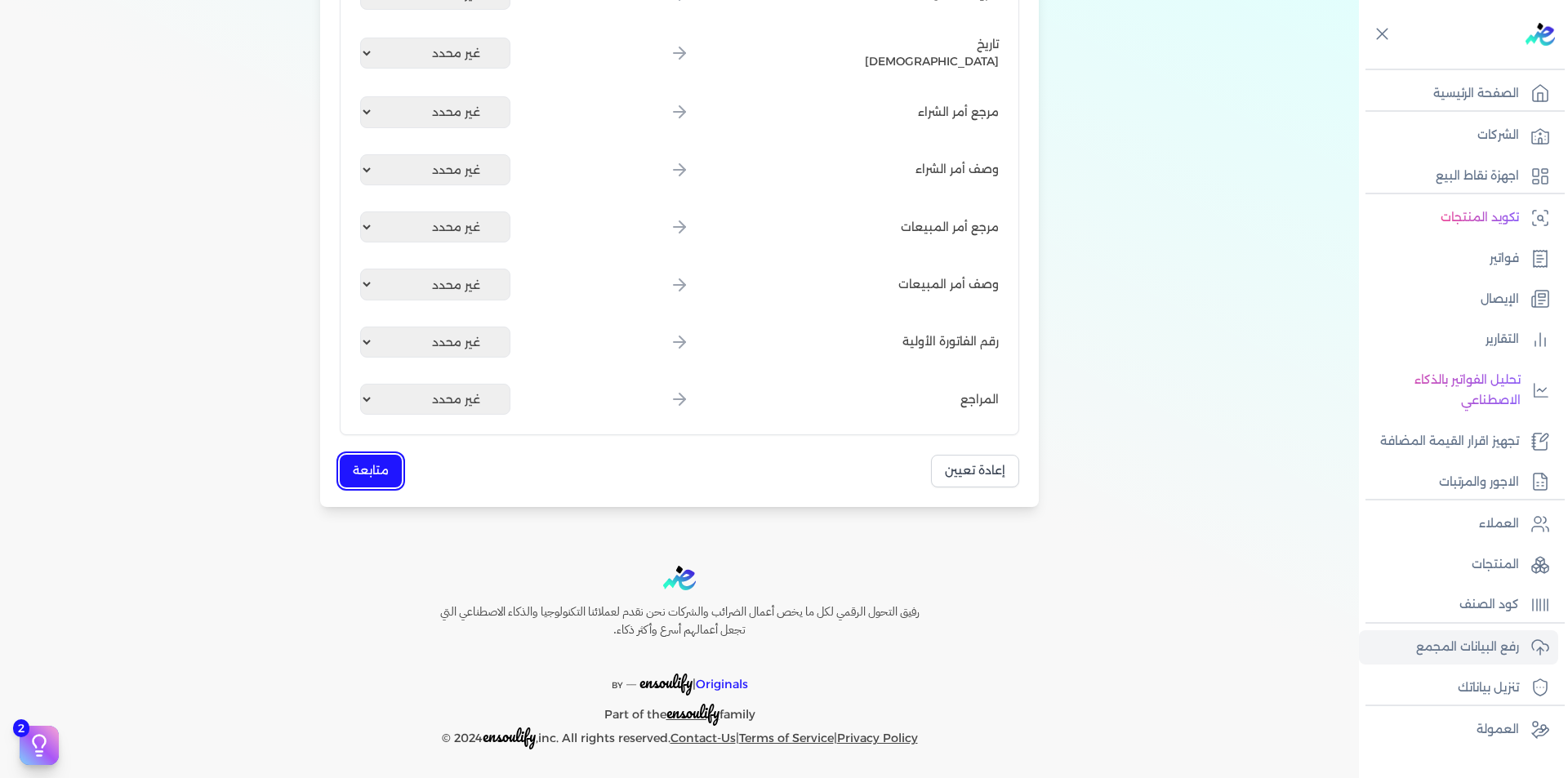
click at [375, 474] on button "متابعة" at bounding box center [370, 471] width 62 height 32
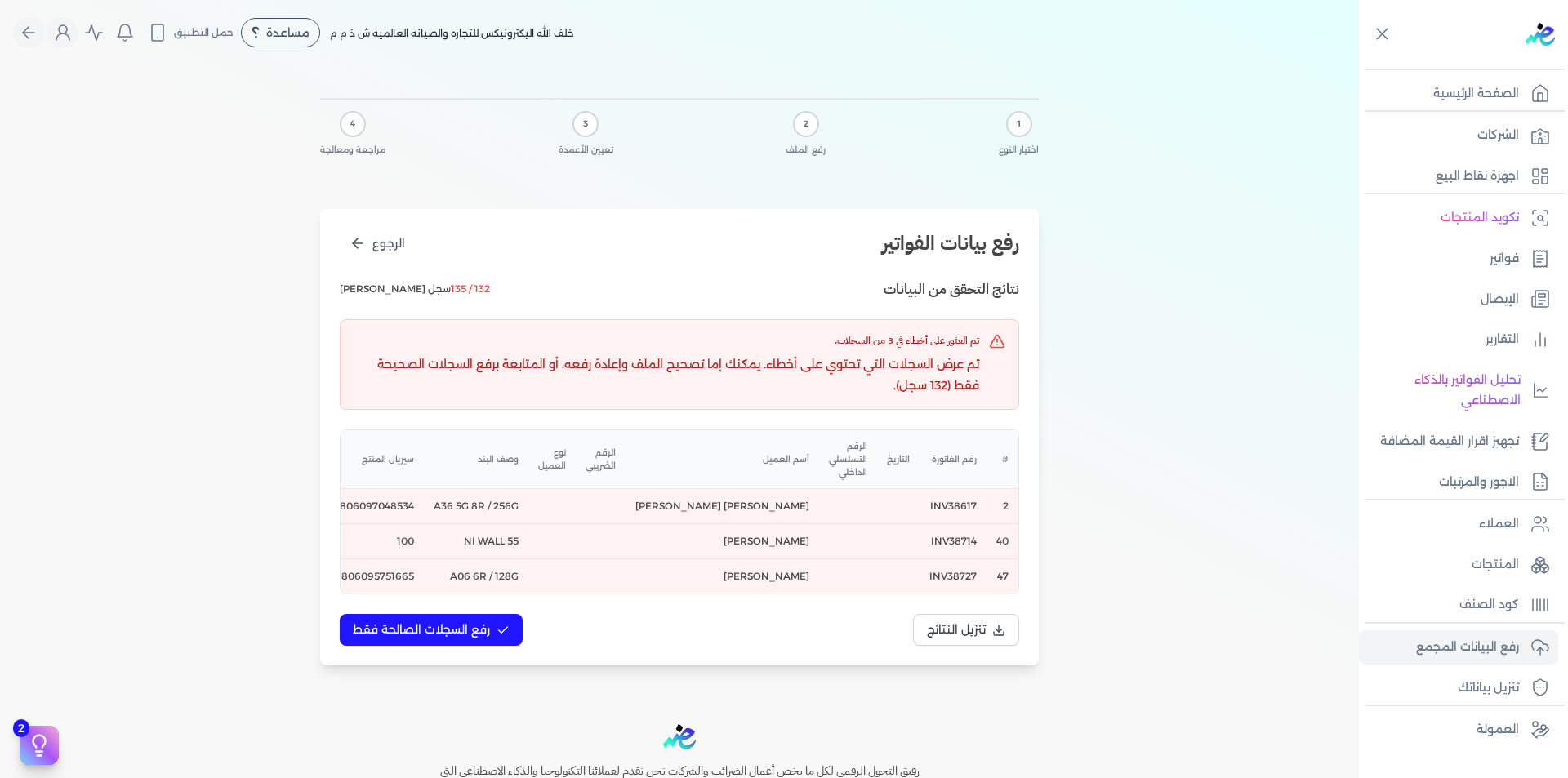
scroll to position [0, -360]
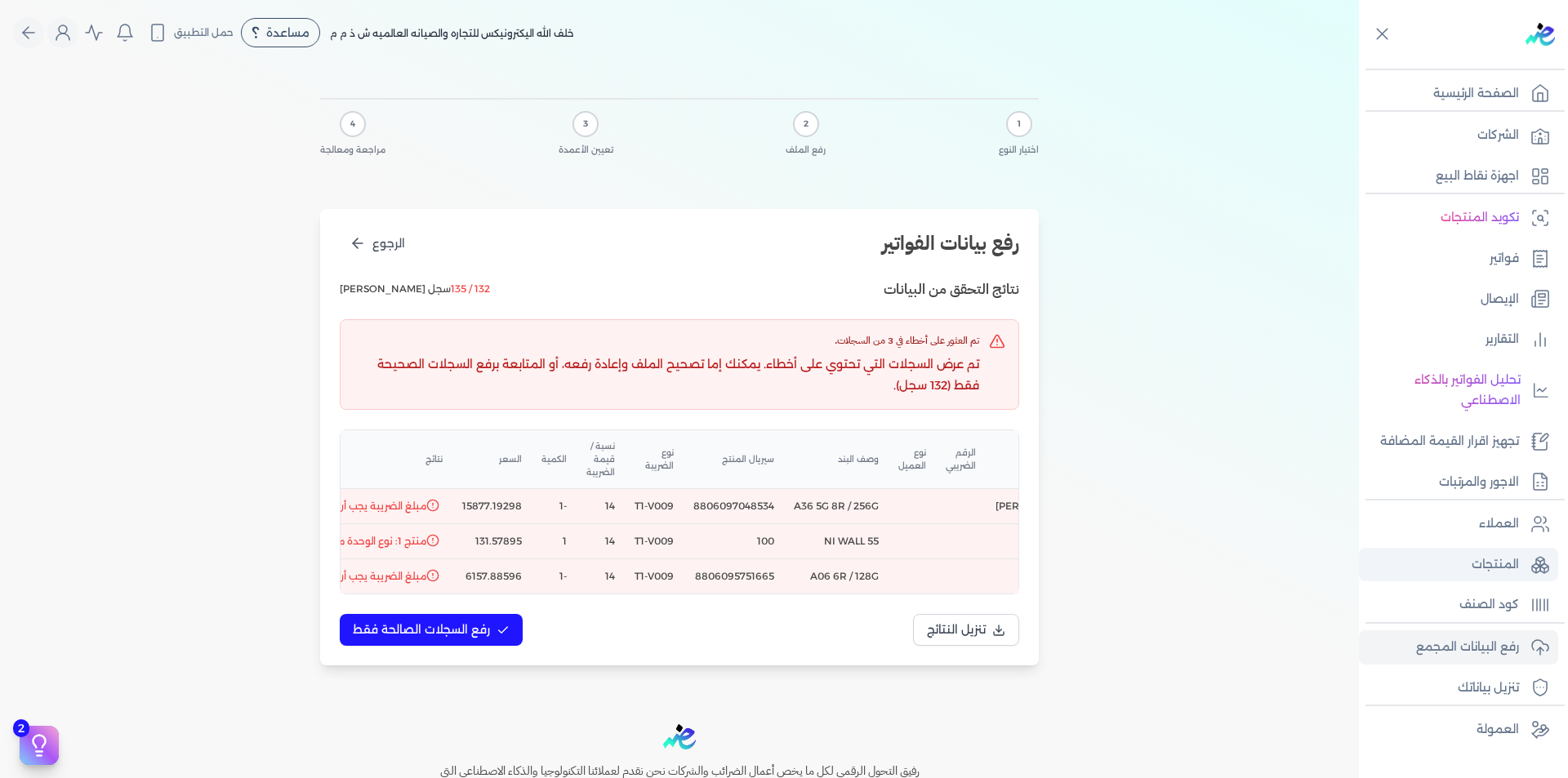
click at [1514, 573] on p "المنتجات" at bounding box center [1496, 565] width 47 height 21
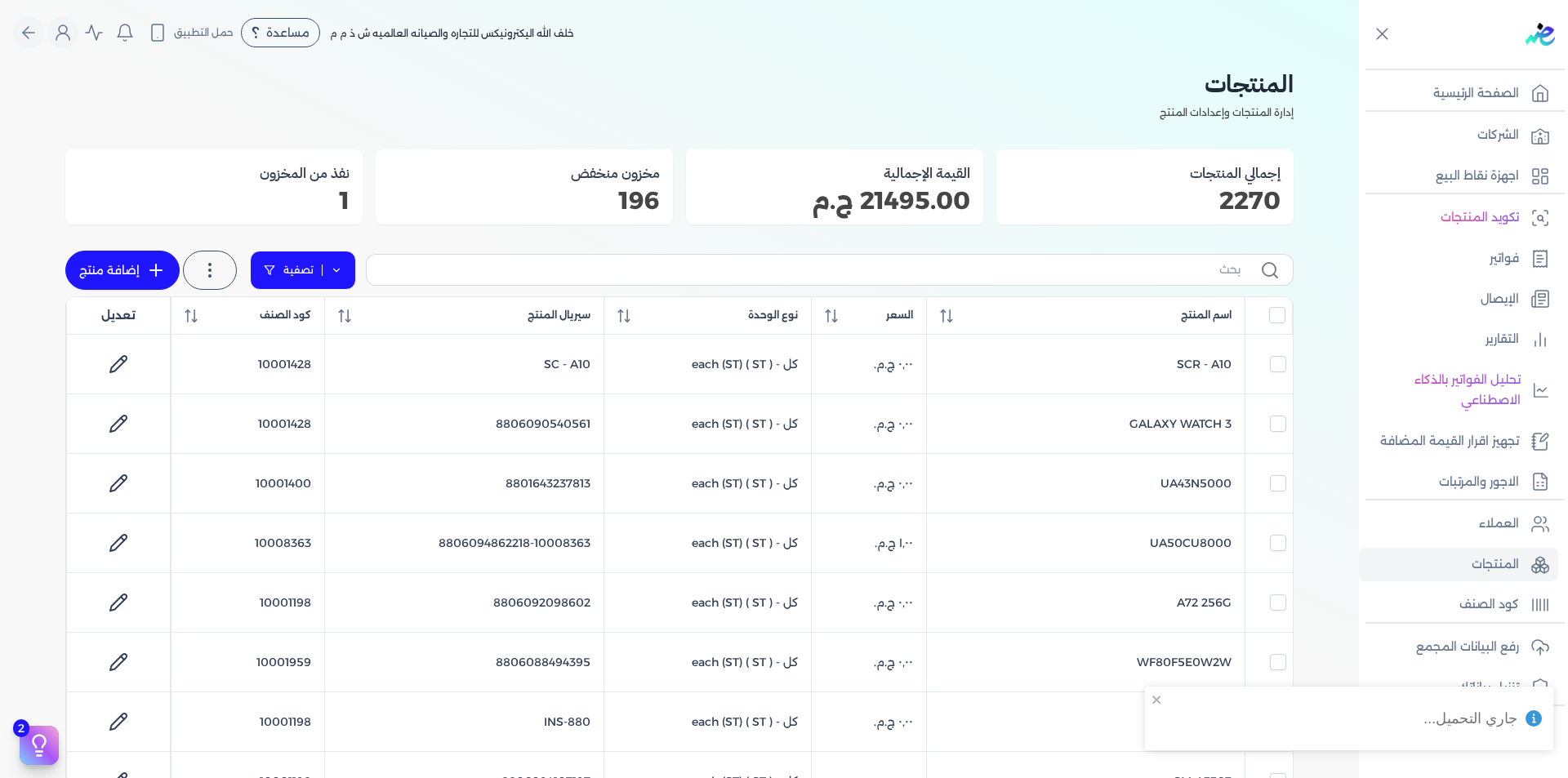
click at [344, 263] on link "تصفية" at bounding box center [303, 270] width 106 height 39
click at [332, 324] on button "اضافة تصفية" at bounding box center [316, 321] width 99 height 20
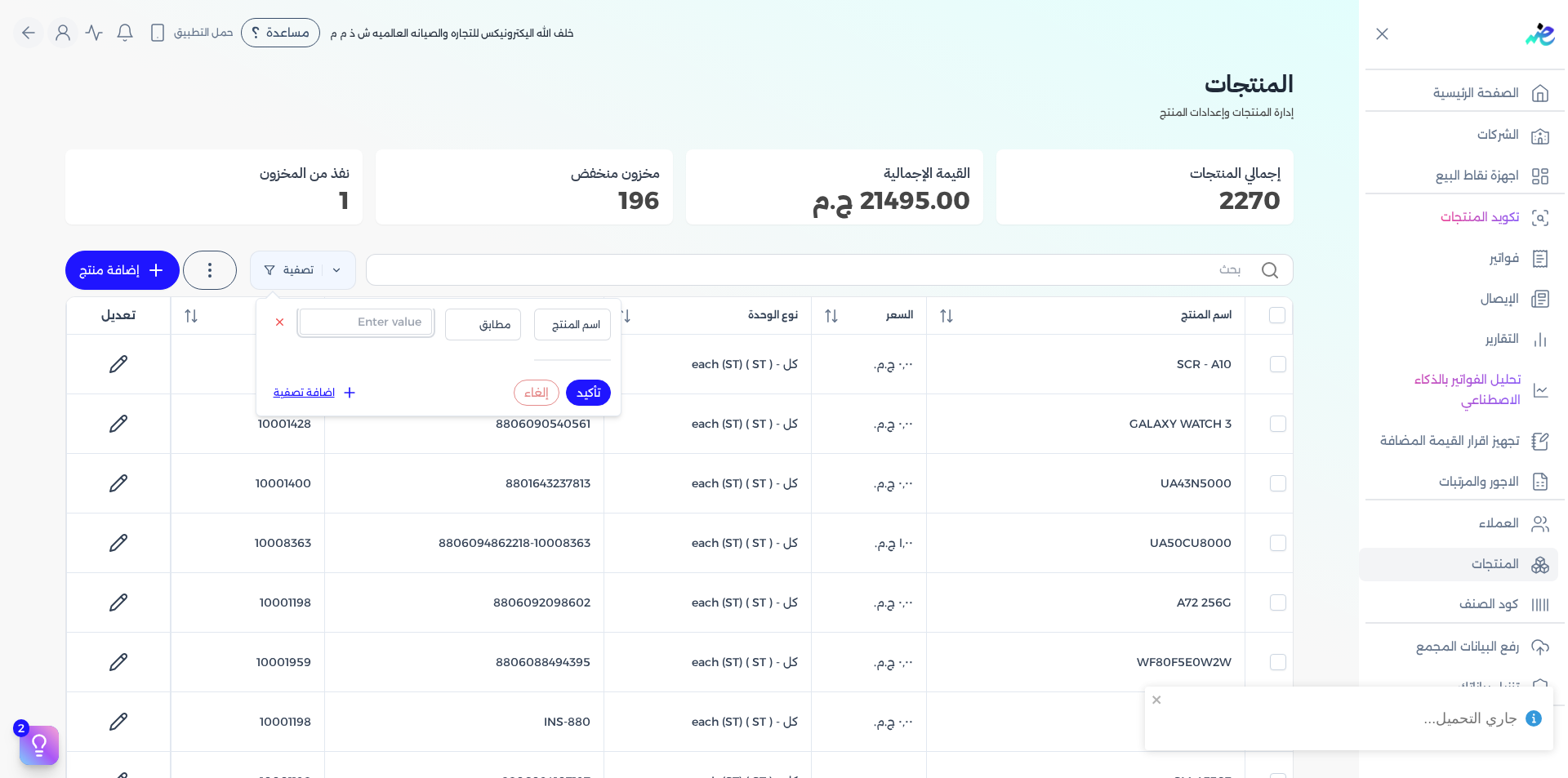
click at [387, 327] on input "text" at bounding box center [366, 322] width 132 height 26
type input "0100"
click at [566, 333] on button "اسم المنتج" at bounding box center [573, 325] width 77 height 31
click at [575, 382] on ul "اسم المنتج سيريال المنتج كود الصنف" at bounding box center [539, 375] width 144 height 64
click at [533, 372] on li "سيريال المنتج" at bounding box center [539, 375] width 124 height 15
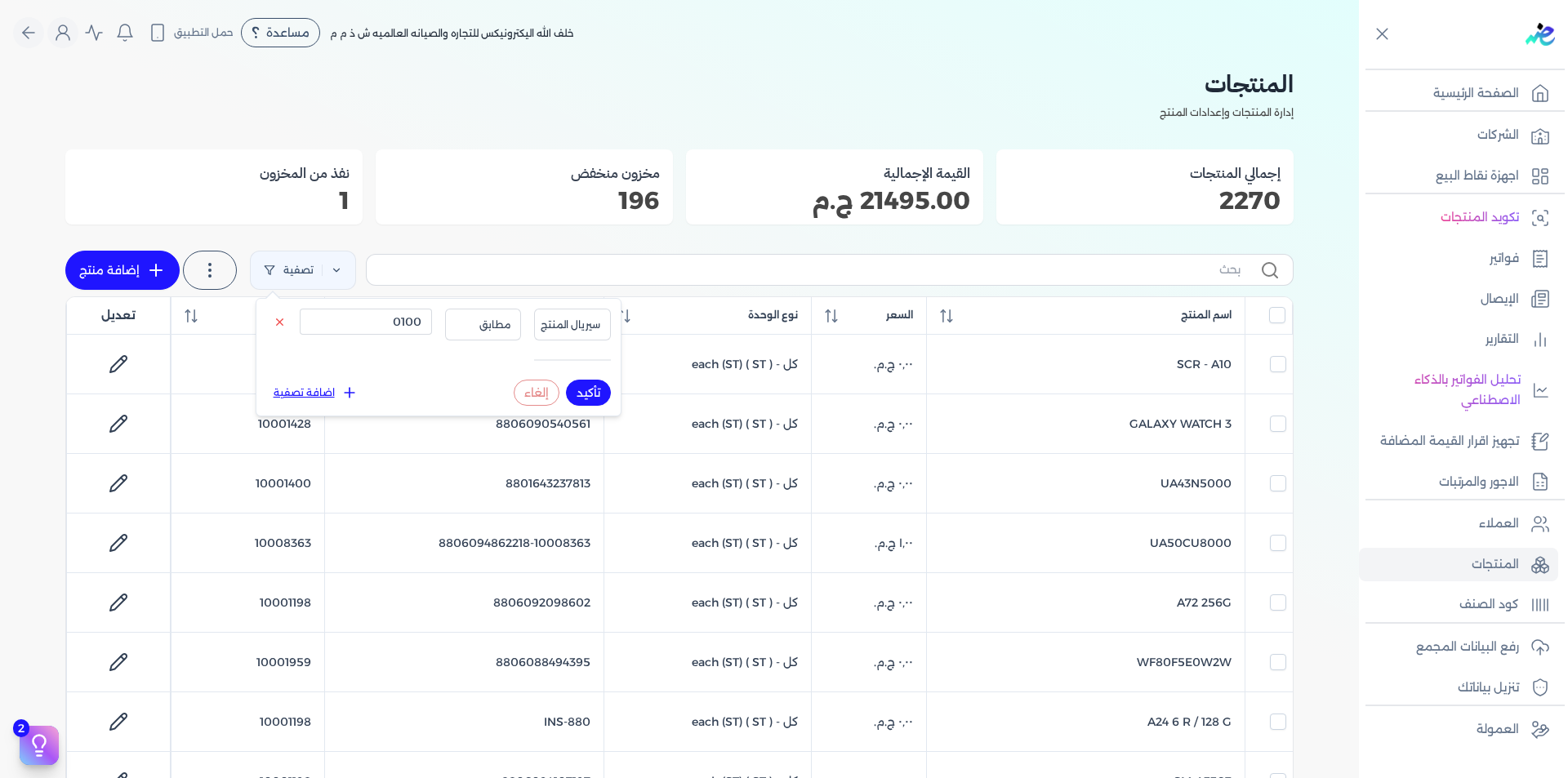
click at [589, 393] on button "تأكيد" at bounding box center [589, 392] width 45 height 26
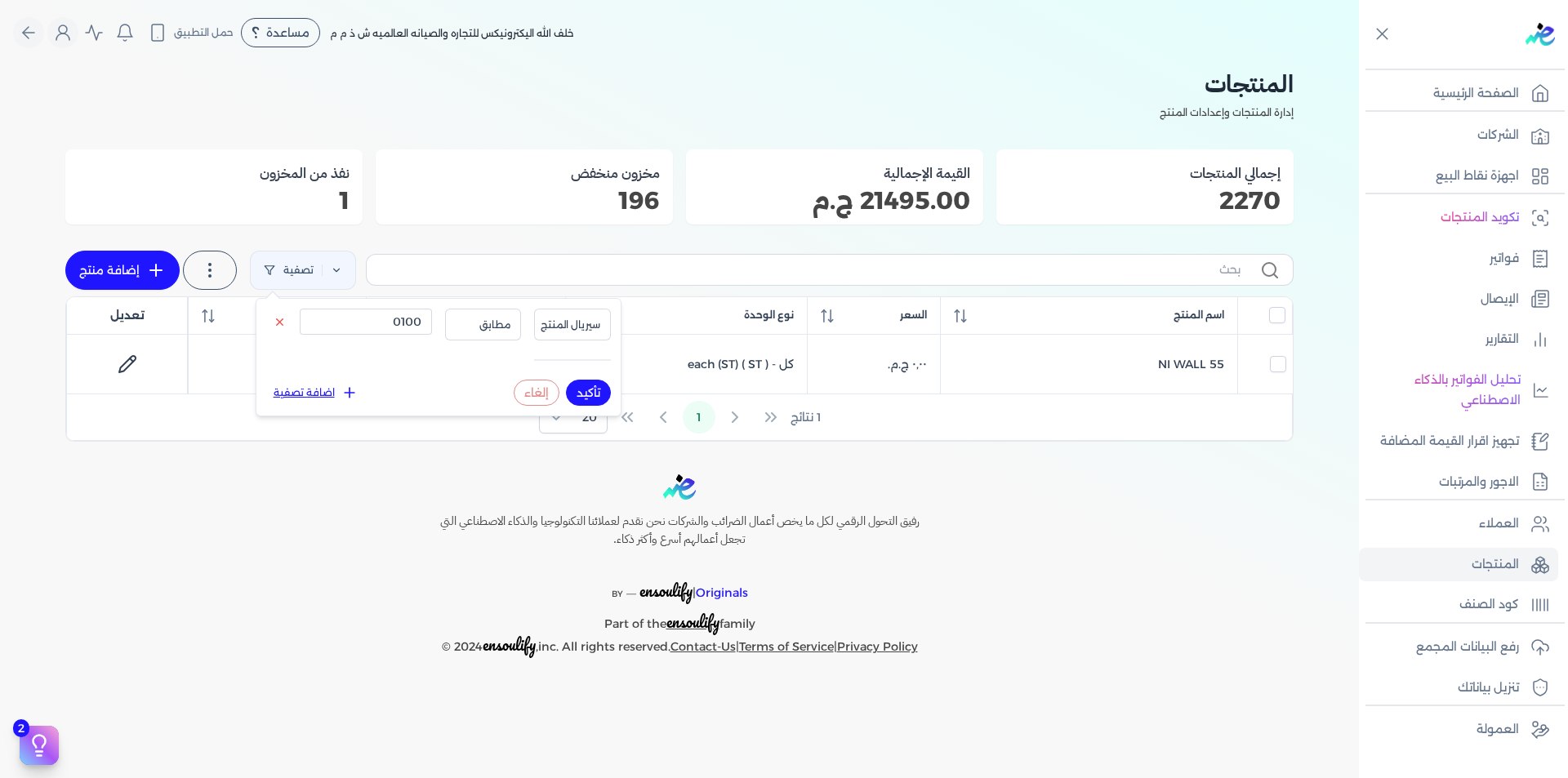
click at [1128, 520] on div "رفيق التحول الرقمي لكل ما يخص أعمال الضرائب والشركات نحن نقدم لعملائنا التكنولو…" at bounding box center [679, 566] width 1359 height 184
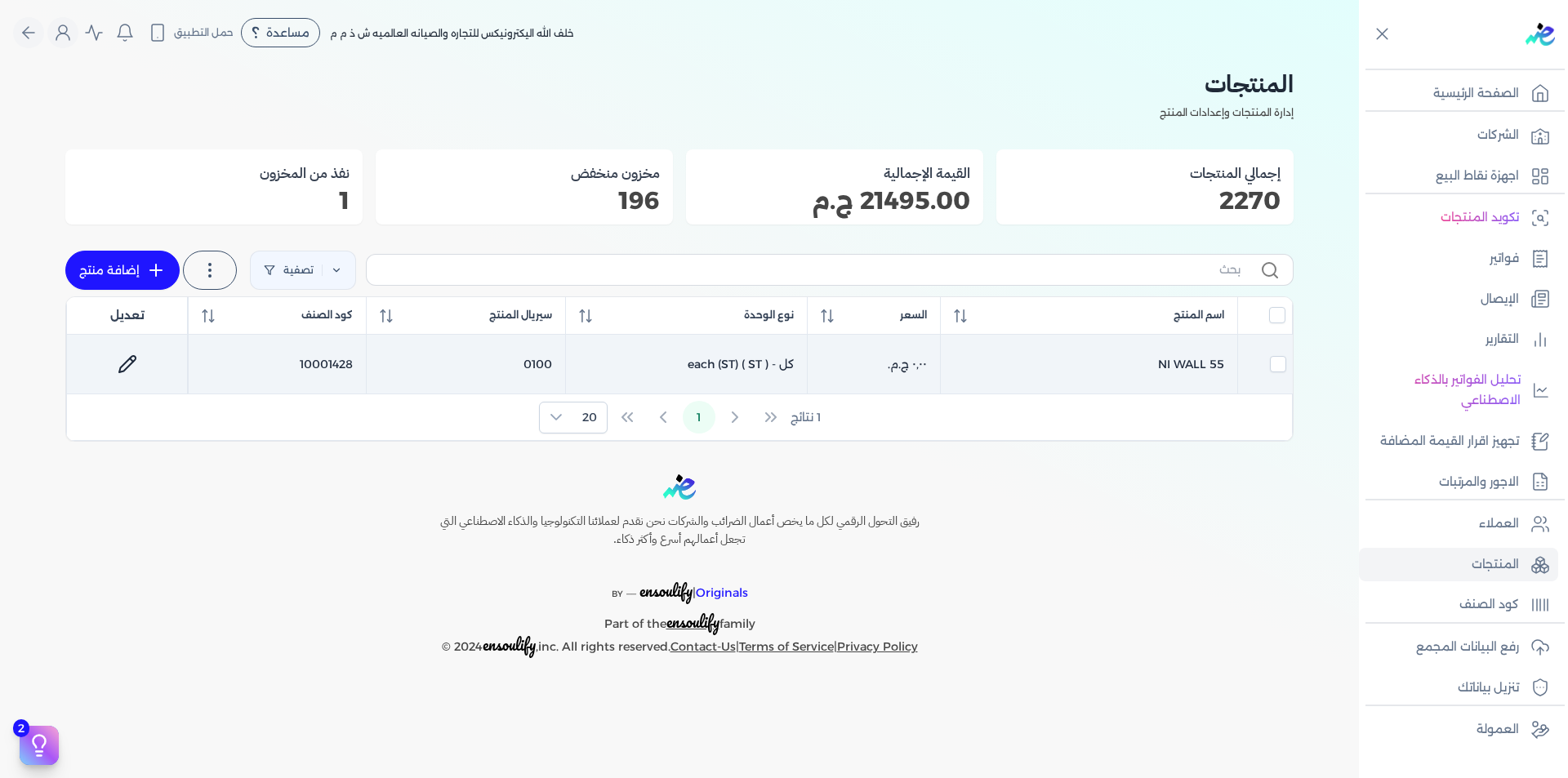
click at [124, 358] on icon at bounding box center [127, 364] width 20 height 20
select select "GS1"
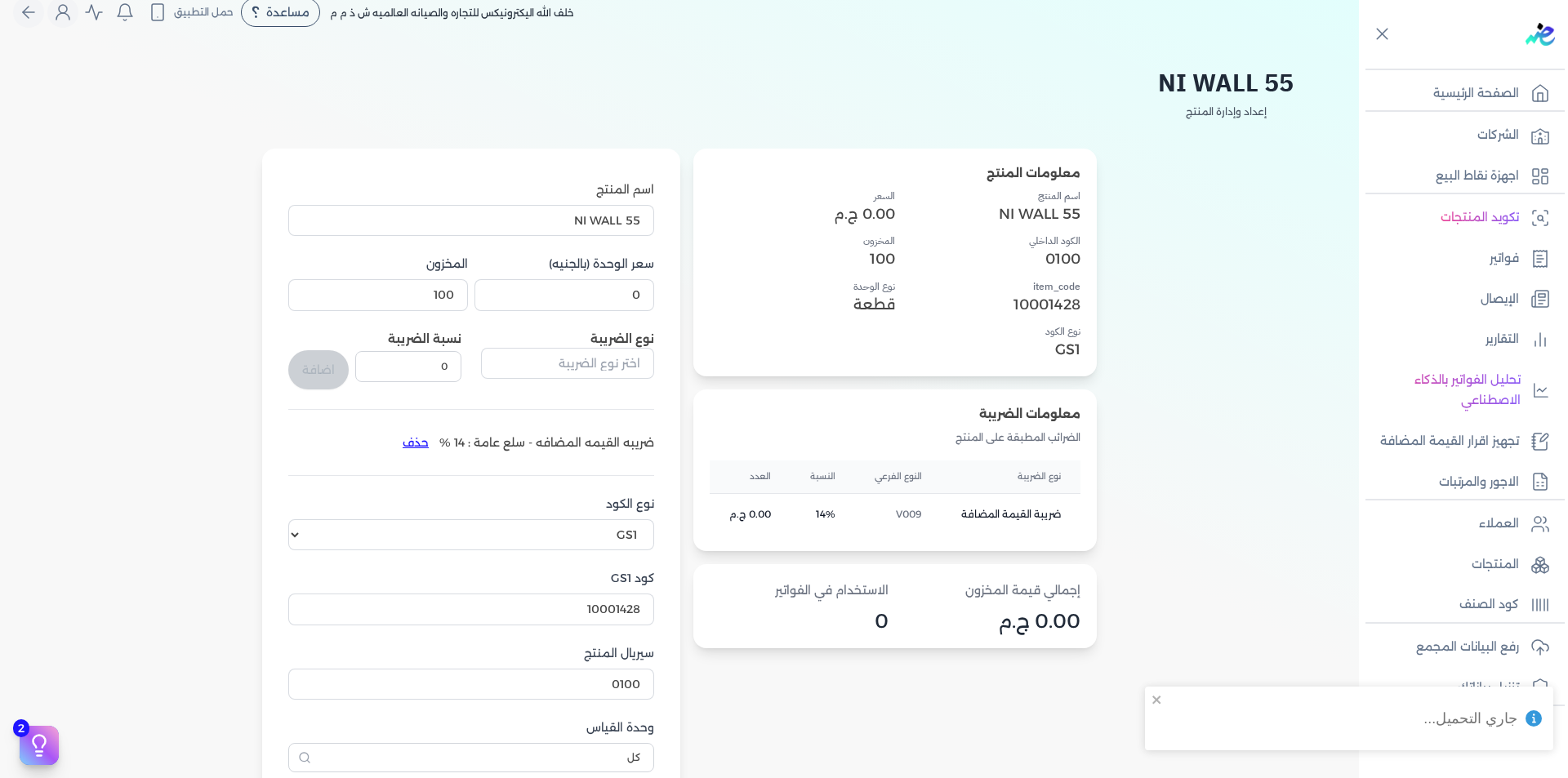
scroll to position [82, 0]
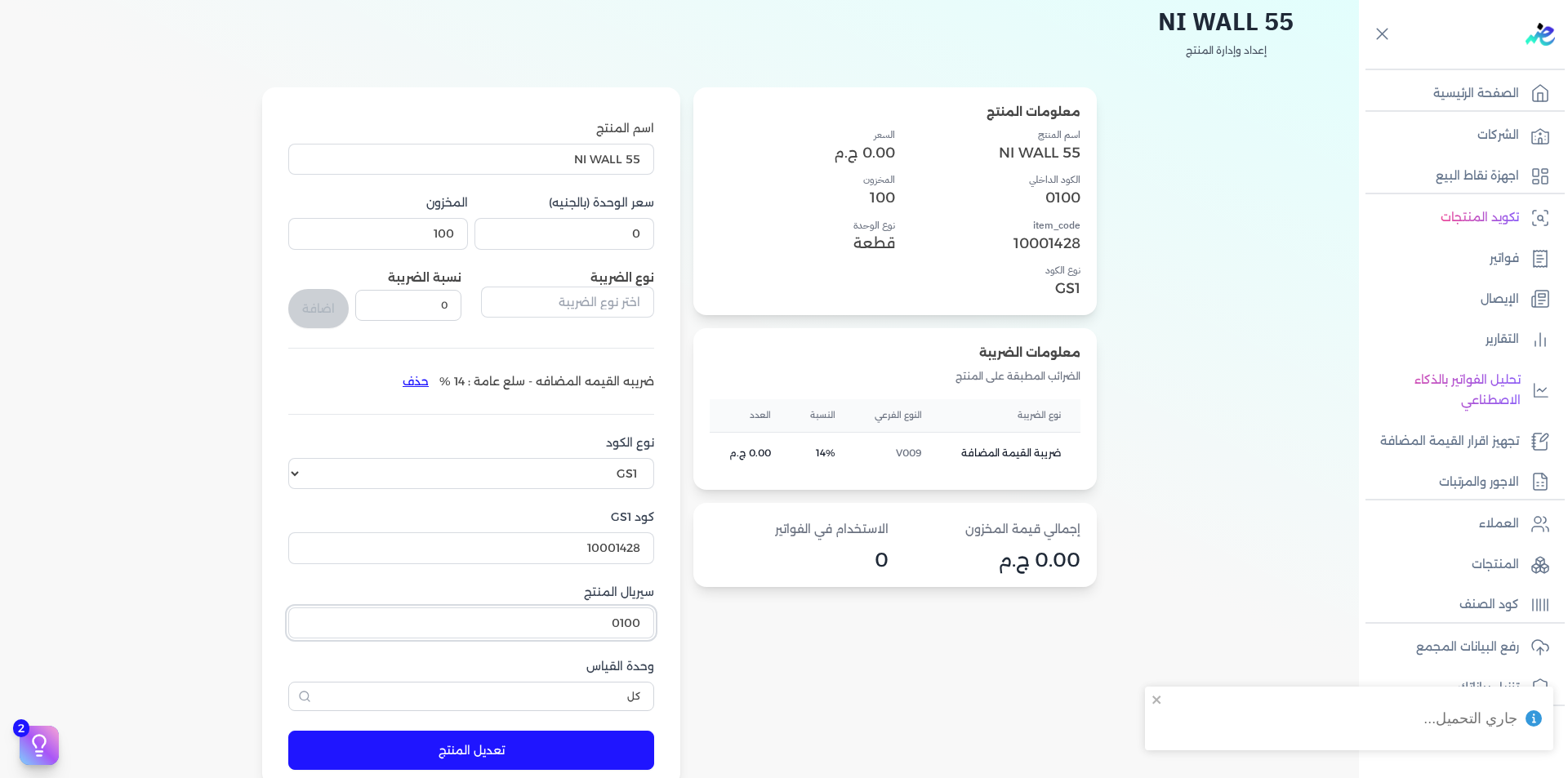
click at [623, 622] on input "0100" at bounding box center [471, 623] width 366 height 31
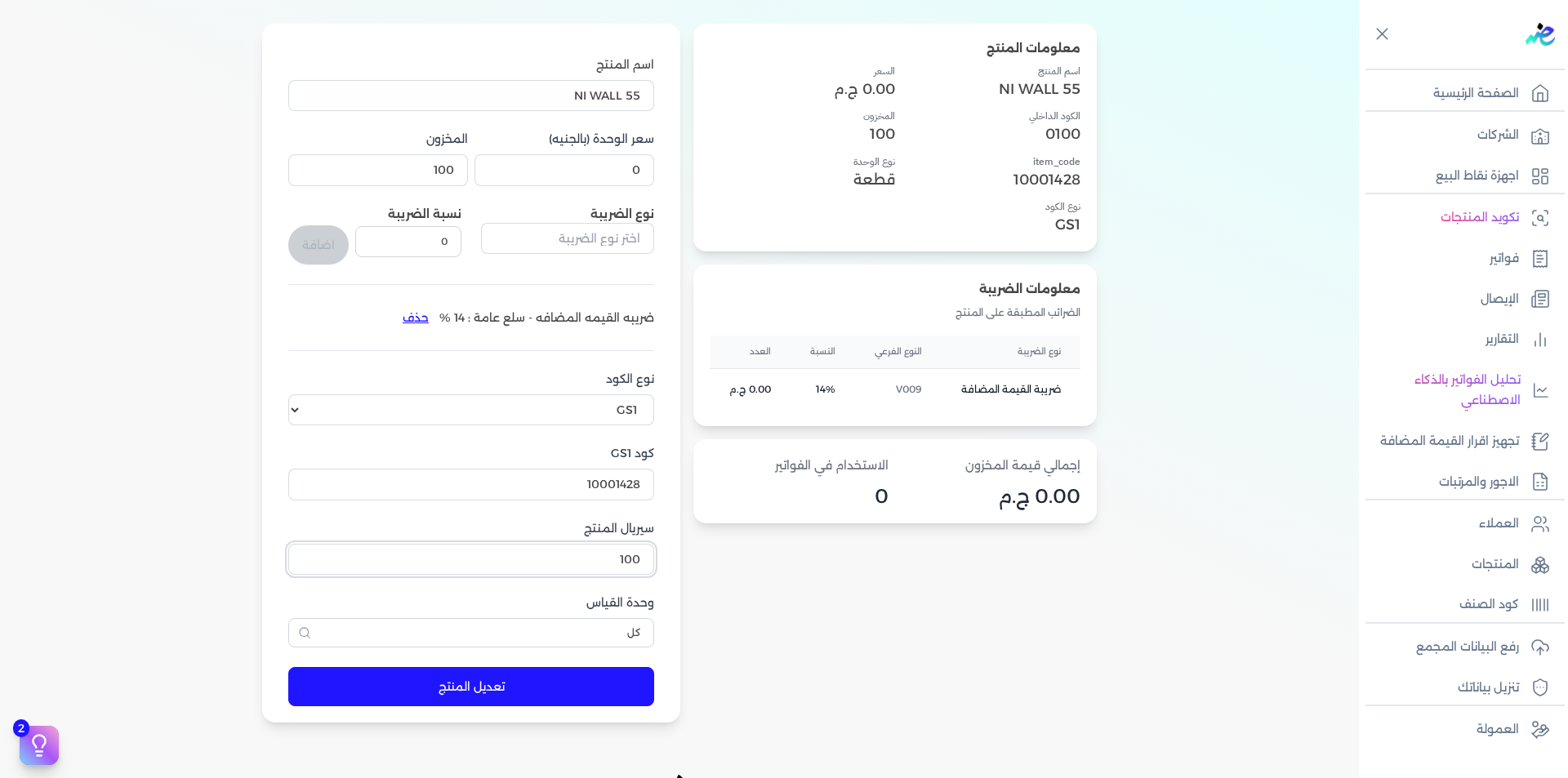
scroll to position [164, 0]
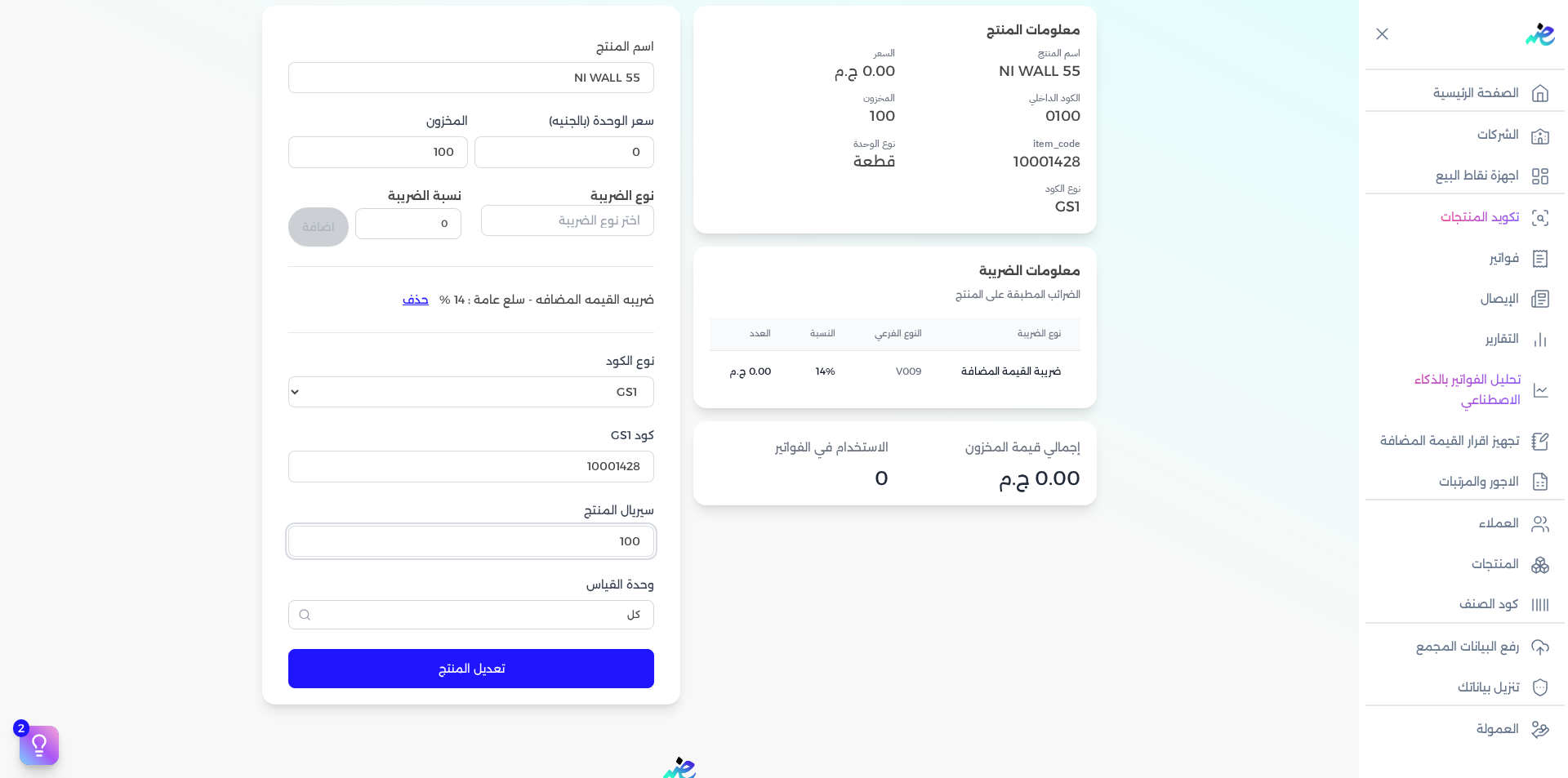
type input "100"
click at [585, 673] on button "تعديل المنتج" at bounding box center [471, 668] width 366 height 39
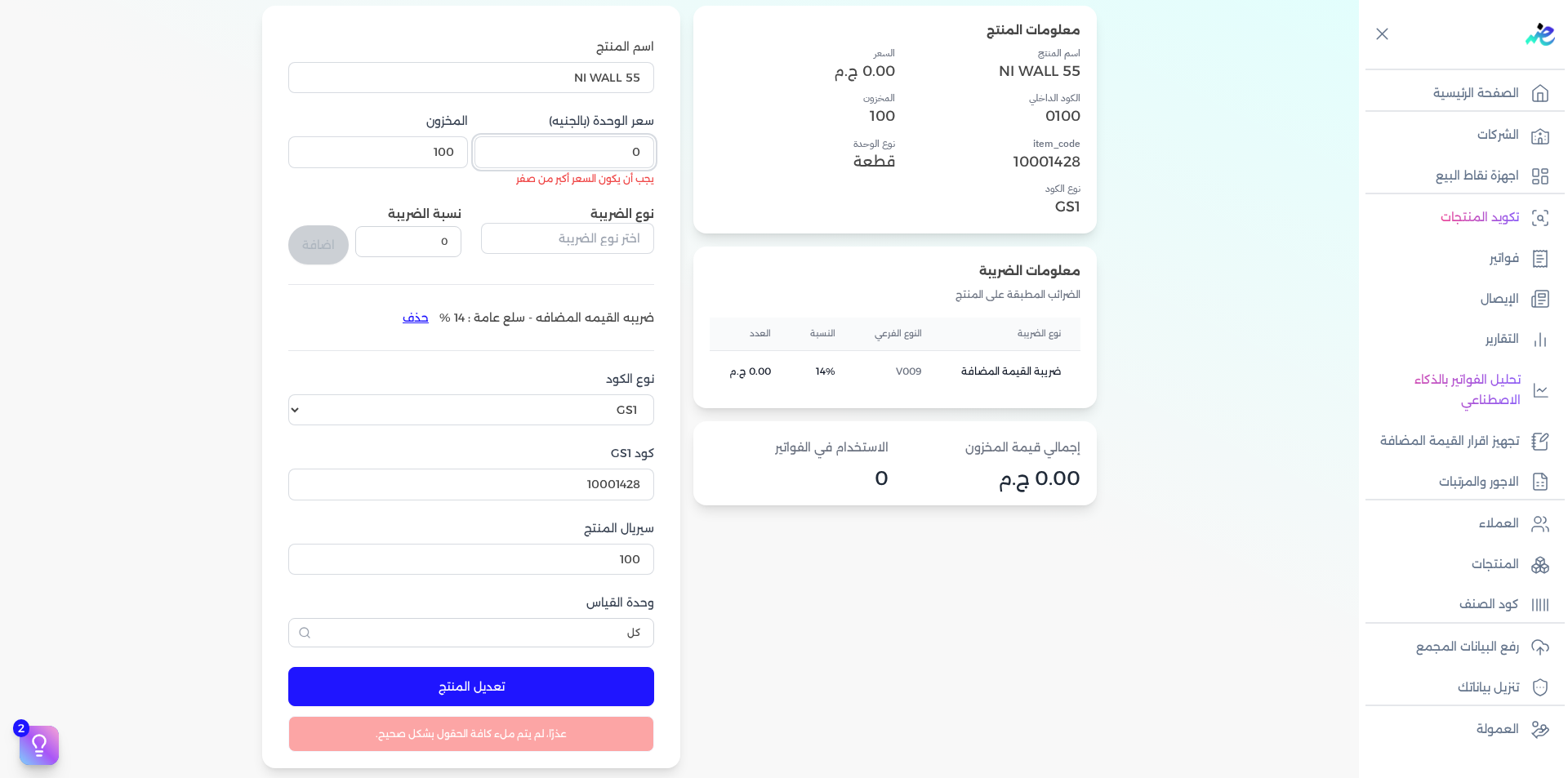
drag, startPoint x: 631, startPoint y: 150, endPoint x: 655, endPoint y: 152, distance: 24.1
click at [655, 152] on input "0" at bounding box center [564, 152] width 179 height 31
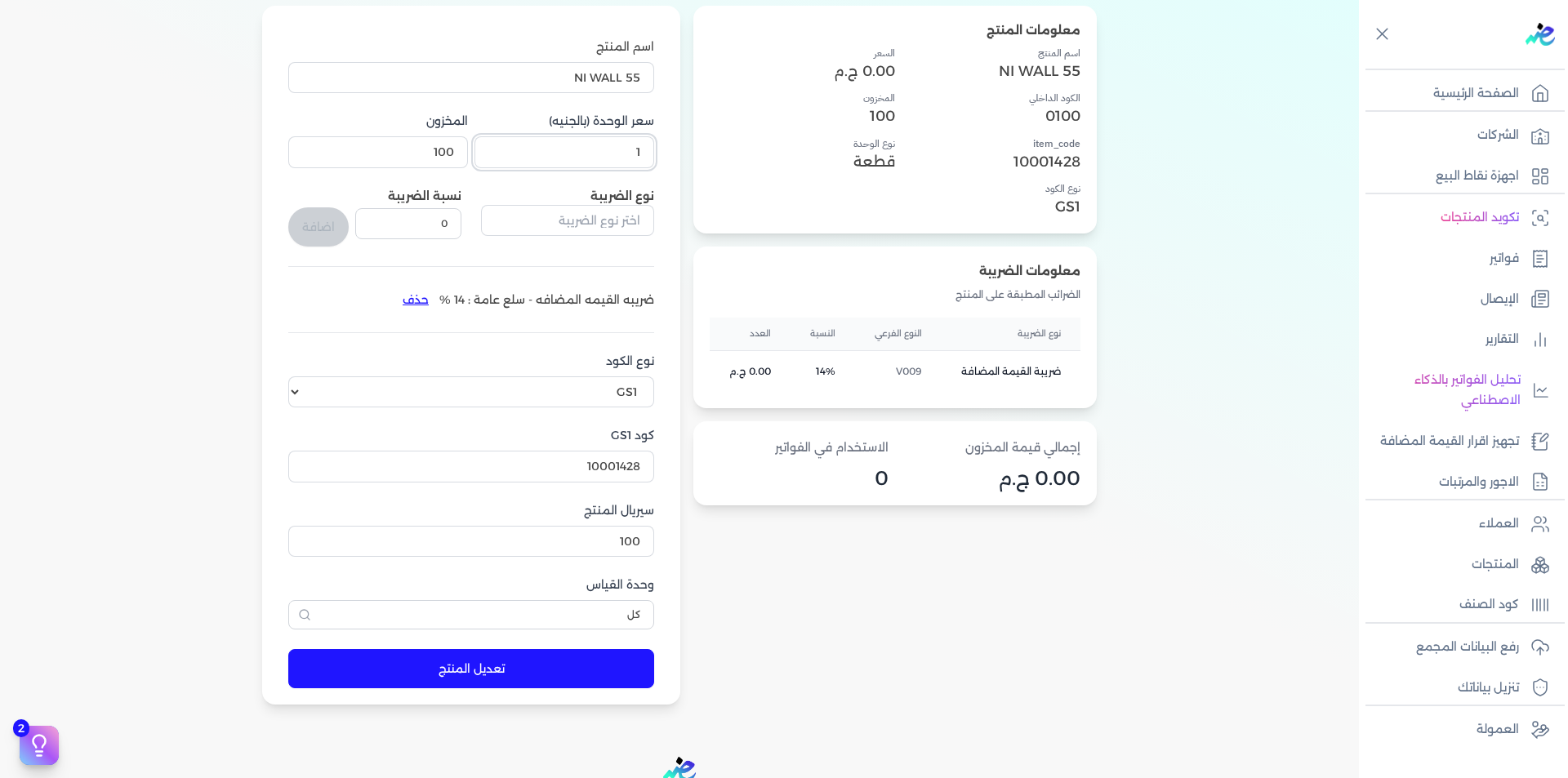
type input "1"
click at [614, 684] on button "تعديل المنتج" at bounding box center [471, 668] width 366 height 39
click at [1156, 617] on icon "close" at bounding box center [1157, 621] width 11 height 13
click at [1507, 658] on body "برجاء مراجعة صحة رقم التسجيل الضريبي : 704162377 من هنا Dismiss ✕ ✕ استهلكت 100…" at bounding box center [784, 389] width 1568 height 778
click at [1505, 653] on p "رفع البيانات المجمع" at bounding box center [1468, 647] width 103 height 21
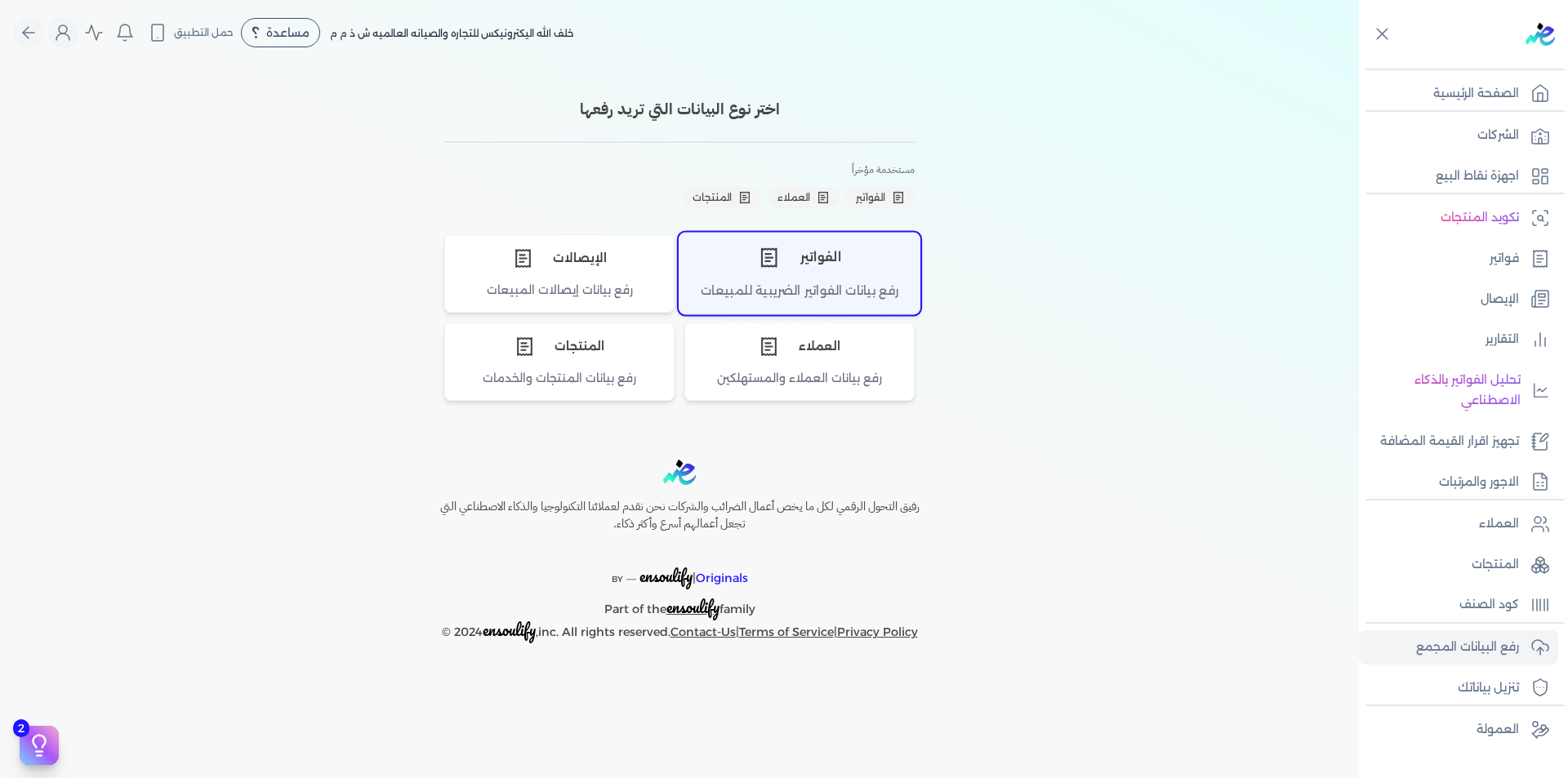
click at [795, 273] on div "الفواتير" at bounding box center [800, 257] width 240 height 49
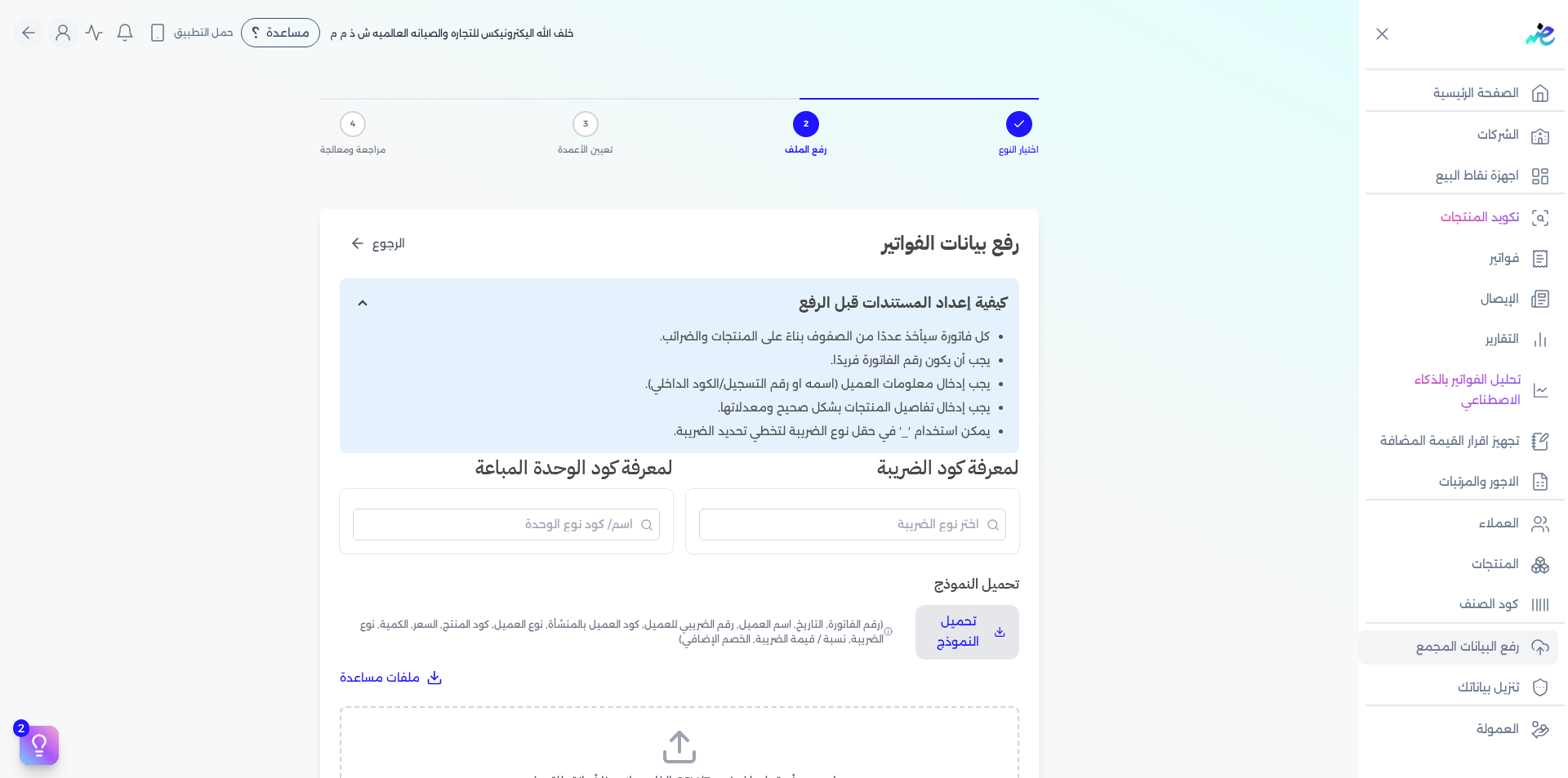
click at [678, 737] on polyline at bounding box center [679, 736] width 17 height 8
click at [0, 0] on input "اسحب وأسقط ملف CSV/Excel الخاص بك هنا أو انقر للتصفح (.csv أو .xlsx فقط)" at bounding box center [0, 0] width 0 height 0
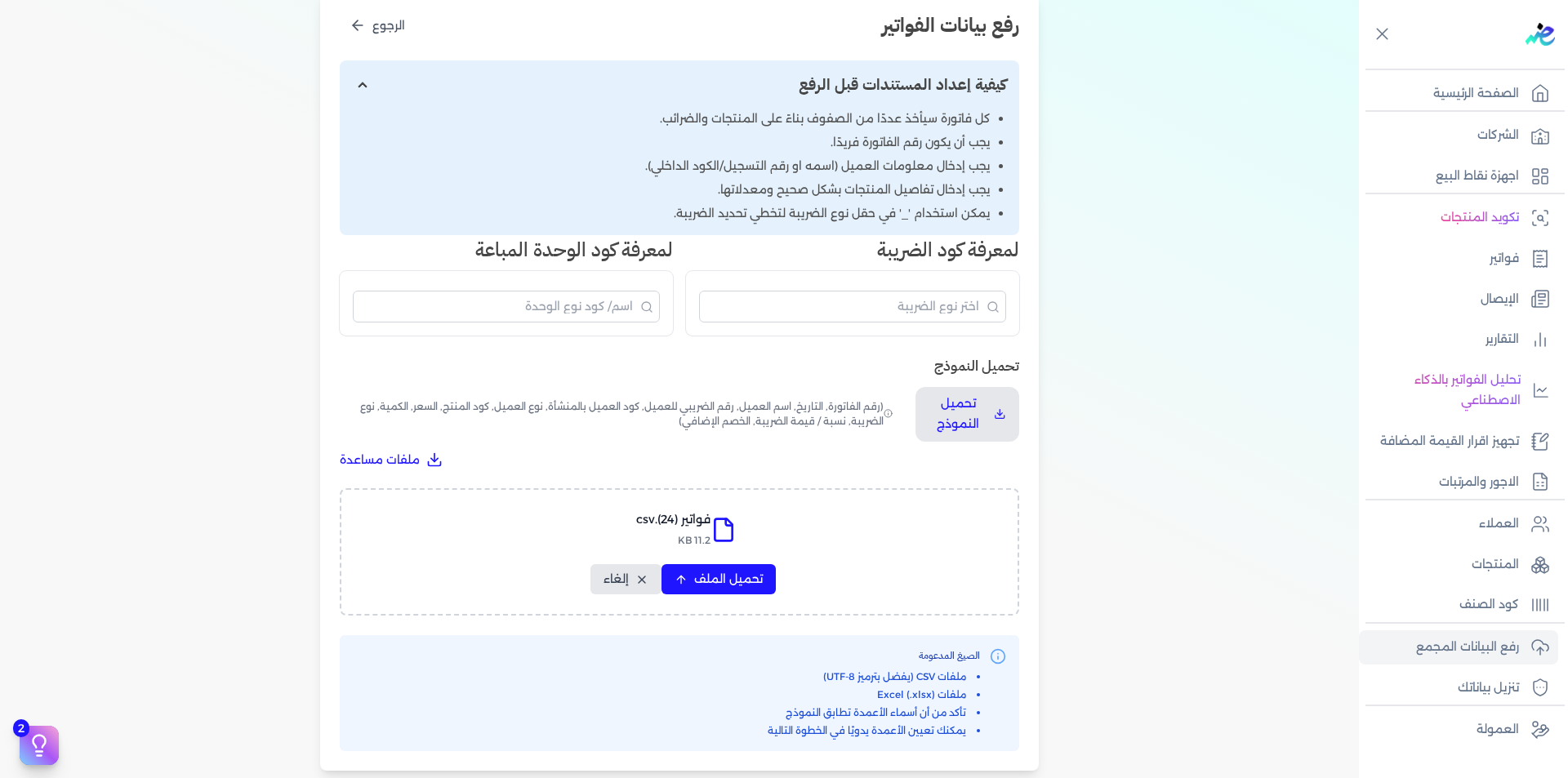
scroll to position [486, 0]
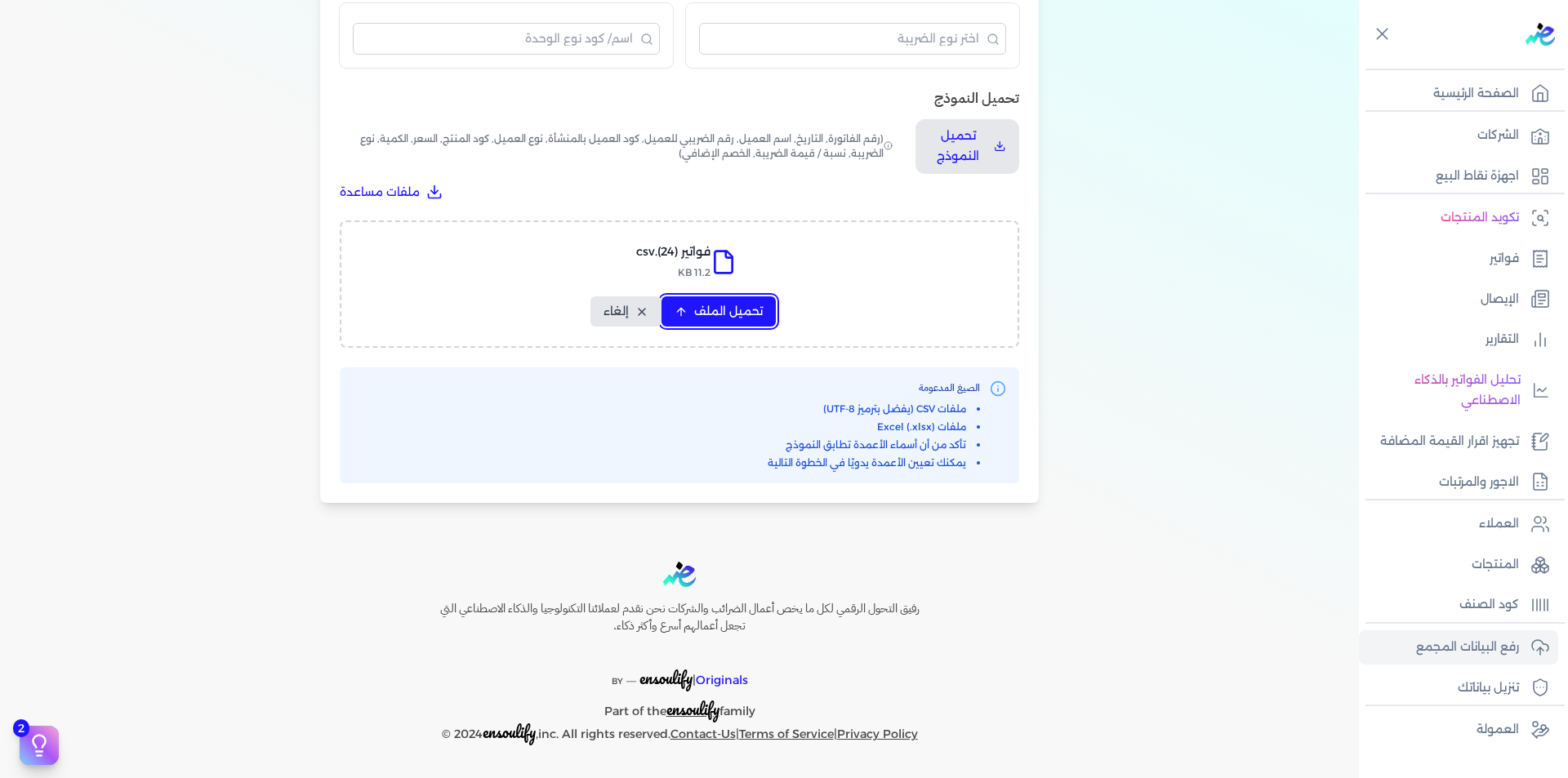
click at [725, 308] on span "تحميل الملف" at bounding box center [729, 312] width 69 height 17
select select "رقم الفاتورة"
select select "التاريخ"
select select "أسم العميل"
select select "الرقم الضريبي"
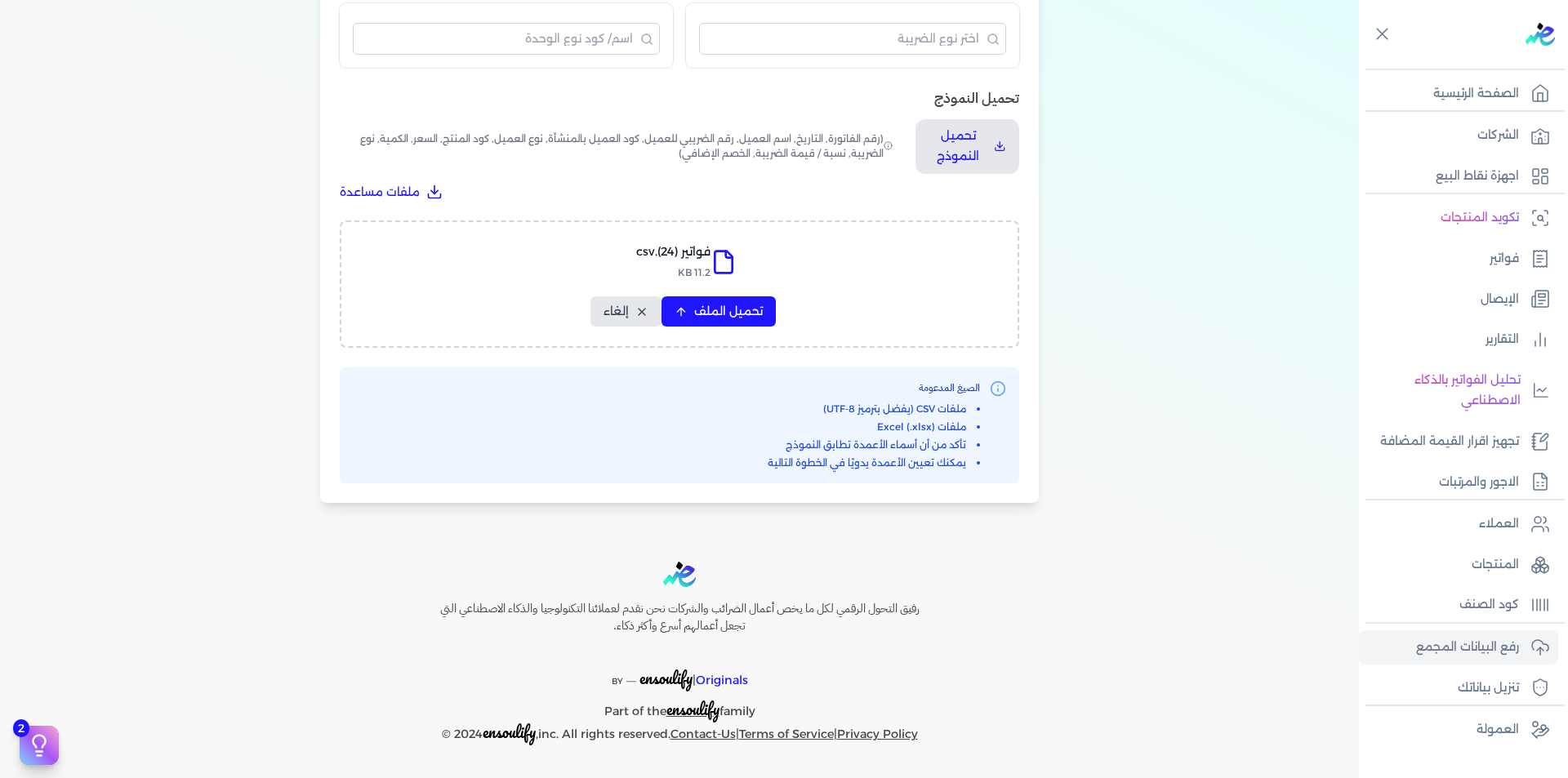
select select "نوع العميل"
select select "الرقم التسلسلي الداخلي"
select select "وصف البند"
select select "سيريال المنتج"
select select "السعر"
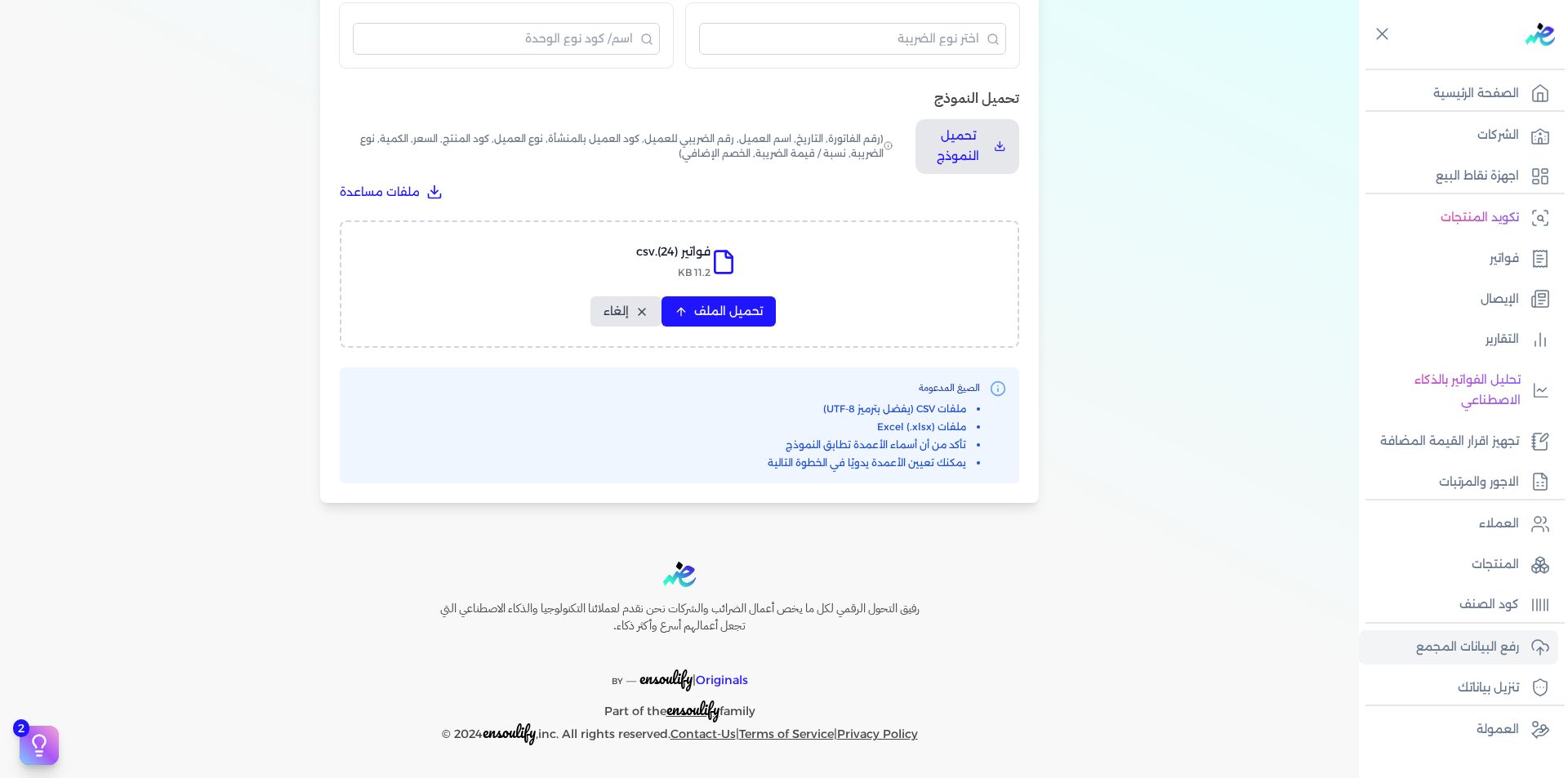
select select "الكمية"
select select "نوع الضريبة"
select select "نسبة / قيمة الضريبة"
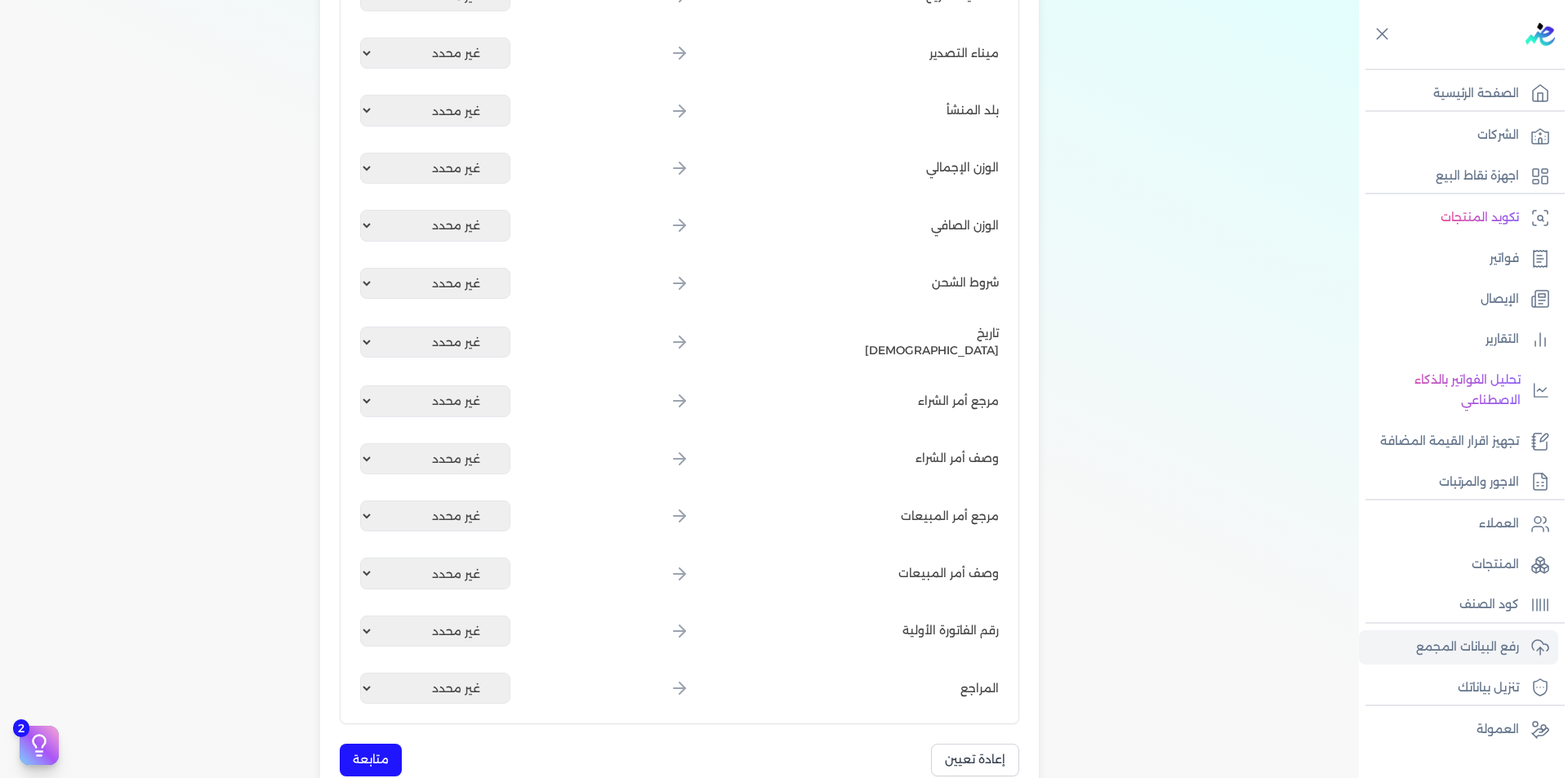
scroll to position [2190, 0]
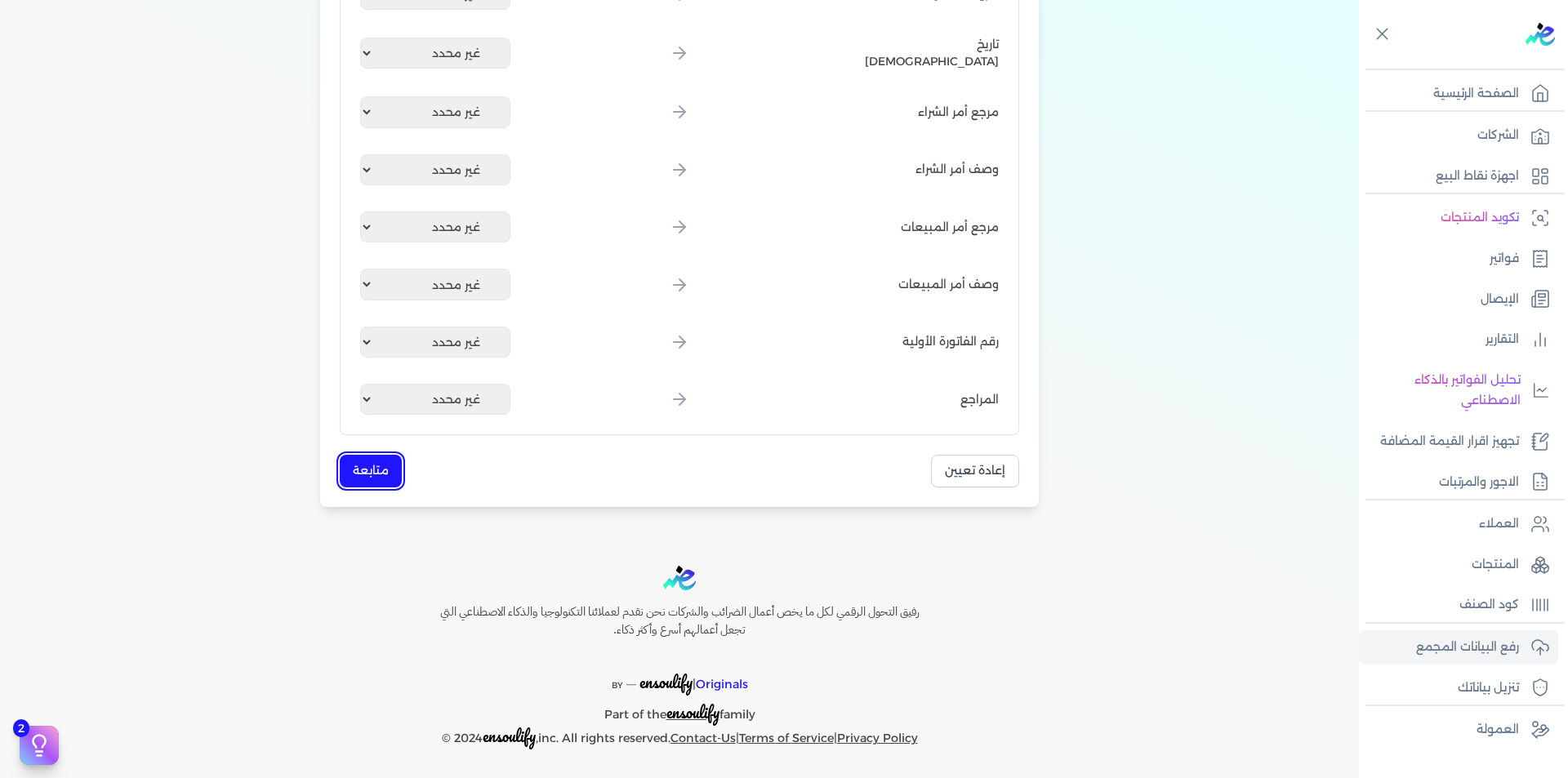
click at [375, 470] on button "متابعة" at bounding box center [370, 471] width 62 height 32
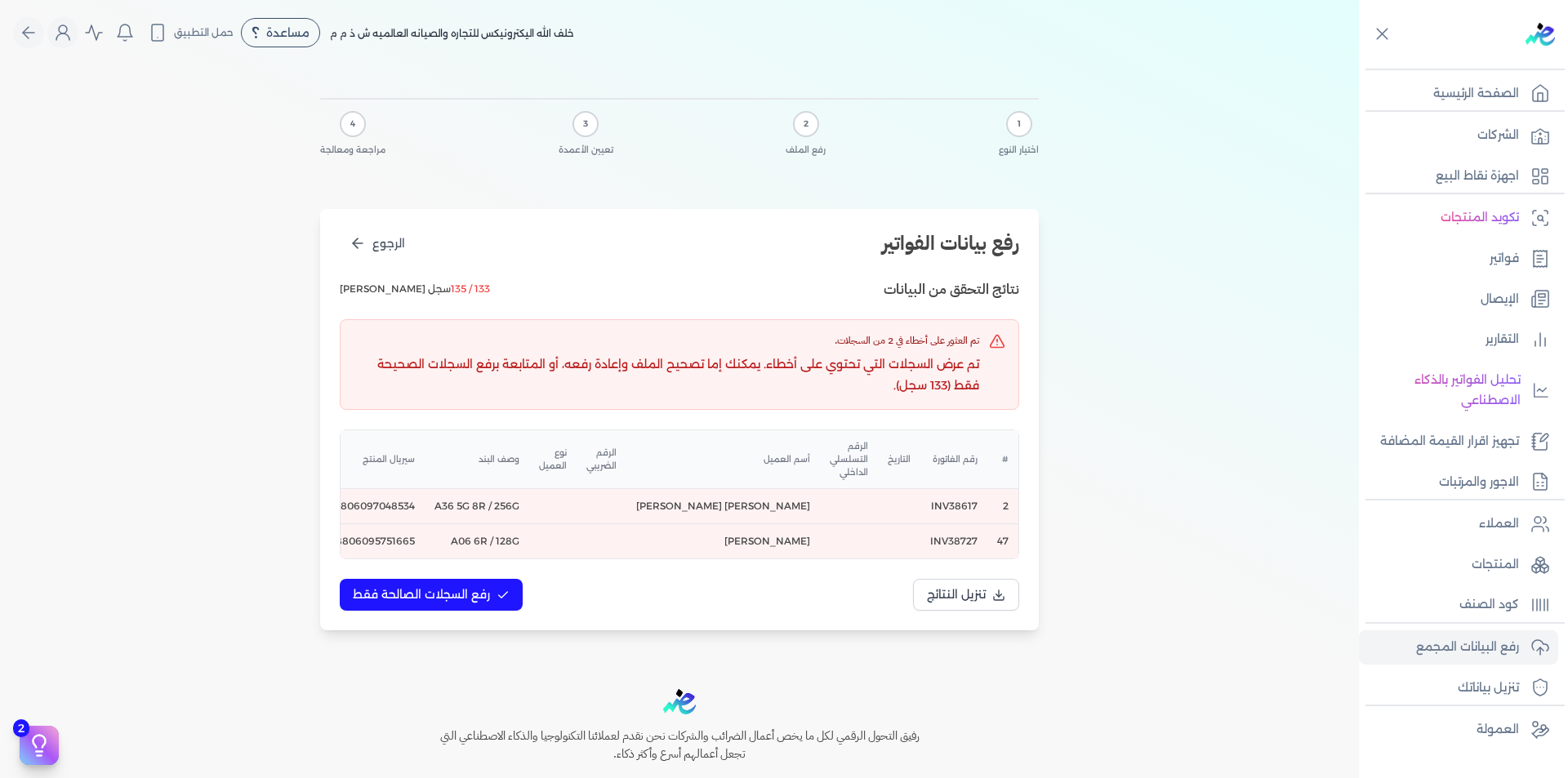
scroll to position [0, -359]
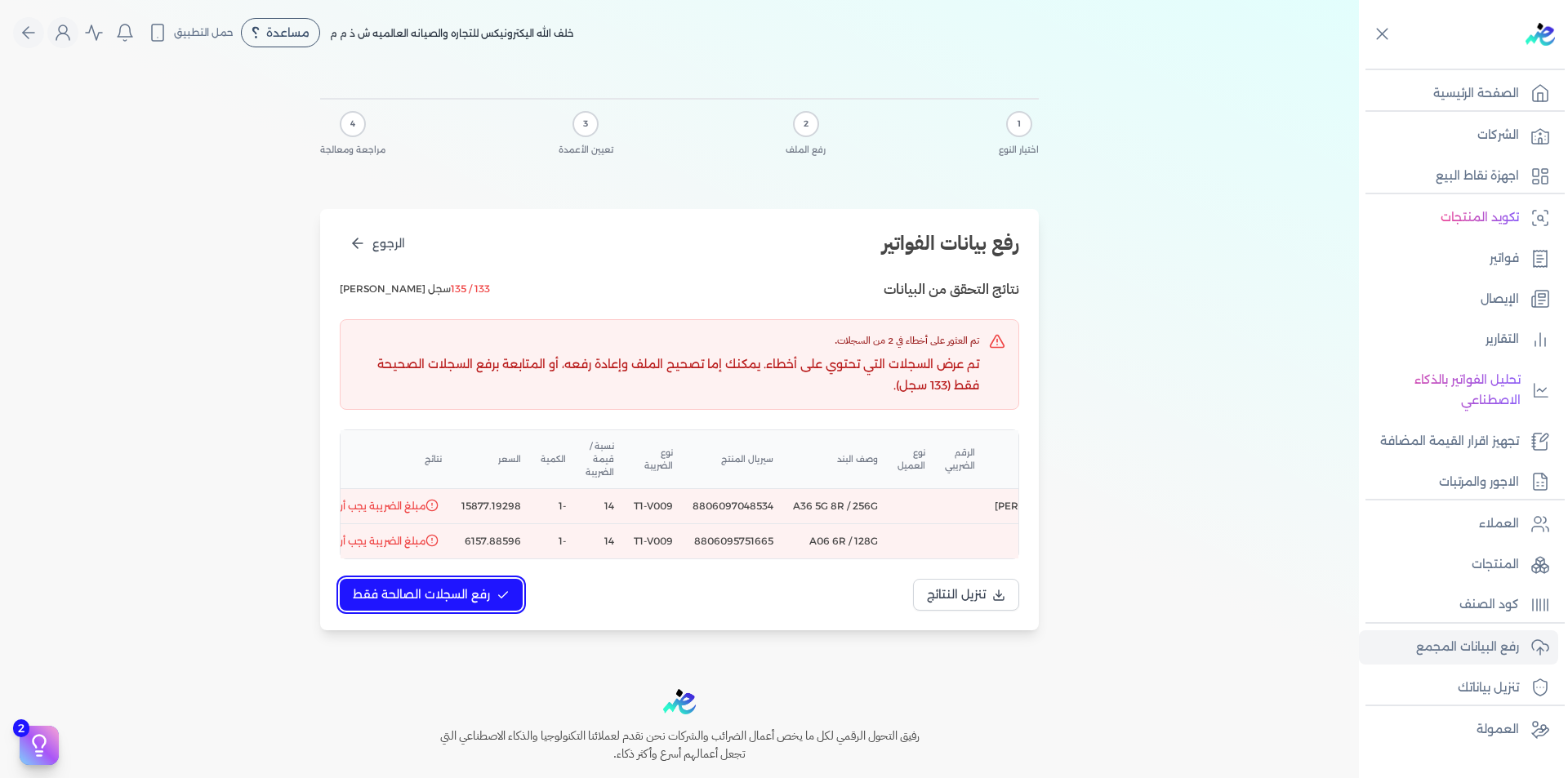
click at [460, 603] on span "رفع السجلات الصالحة فقط" at bounding box center [421, 595] width 138 height 17
